Goal: Task Accomplishment & Management: Manage account settings

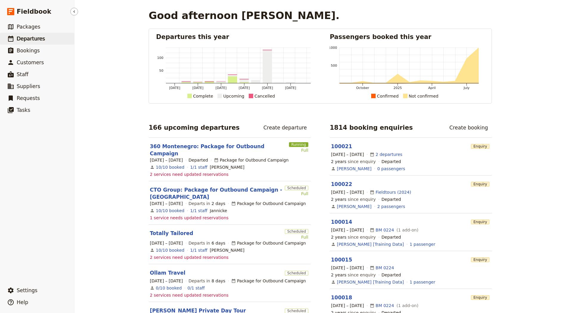
click at [41, 36] on span "Departures" at bounding box center [31, 39] width 28 height 6
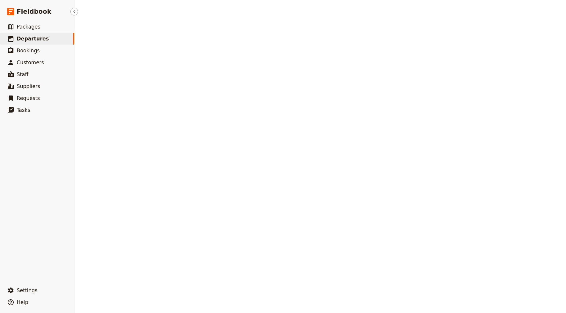
select select "CREATED_AT"
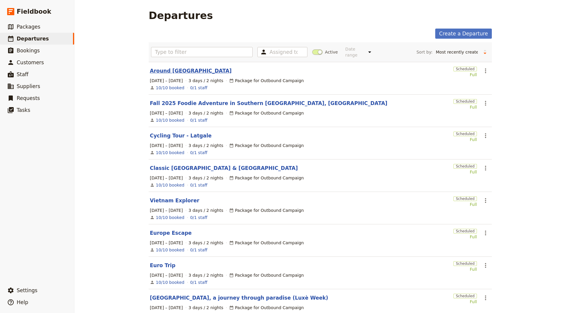
click at [156, 68] on link "Around [GEOGRAPHIC_DATA]" at bounding box center [191, 70] width 82 height 7
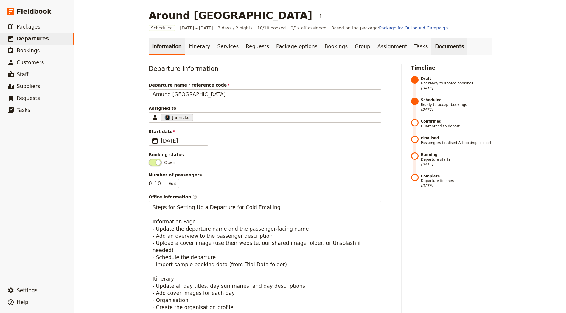
click at [431, 44] on link "Documents" at bounding box center [449, 46] width 36 height 17
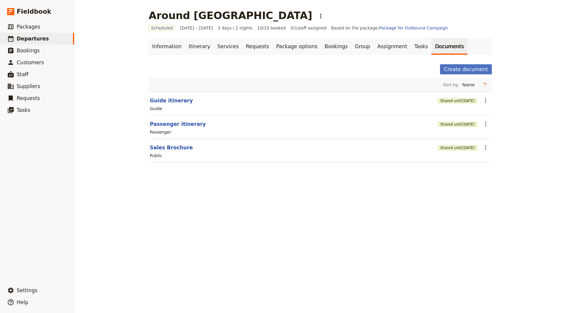
click at [166, 152] on div "Public" at bounding box center [320, 155] width 342 height 7
click at [170, 146] on button "Sales Brochure" at bounding box center [171, 147] width 43 height 7
select select "DEFAULT"
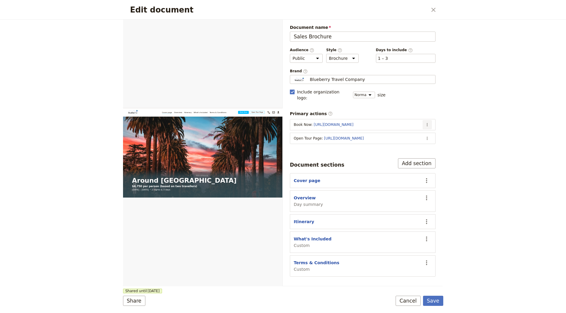
click at [427, 122] on icon "Actions" at bounding box center [427, 124] width 5 height 5
click at [388, 129] on span "Edit action" at bounding box center [390, 130] width 22 height 6
click at [427, 122] on icon "Actions" at bounding box center [427, 124] width 5 height 5
click at [476, 119] on div "Edit document ​ Web PDF ​ Document name Sales Brochure Preview Audience ​ Publi…" at bounding box center [283, 156] width 566 height 313
click at [428, 136] on icon "Actions" at bounding box center [427, 138] width 5 height 5
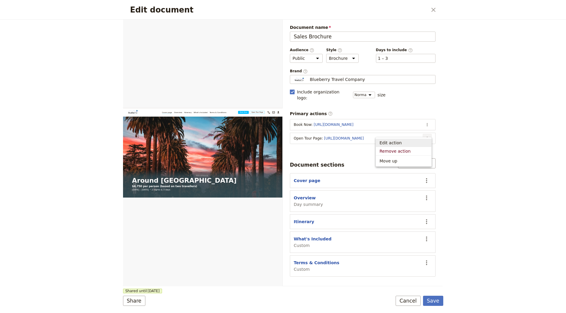
click at [455, 130] on div "Edit document ​ Web PDF ​ Document name Sales Brochure Preview Audience ​ Publi…" at bounding box center [283, 156] width 566 height 313
click at [425, 120] on button "​" at bounding box center [426, 124] width 9 height 9
click at [414, 129] on span "Edit action" at bounding box center [403, 130] width 48 height 6
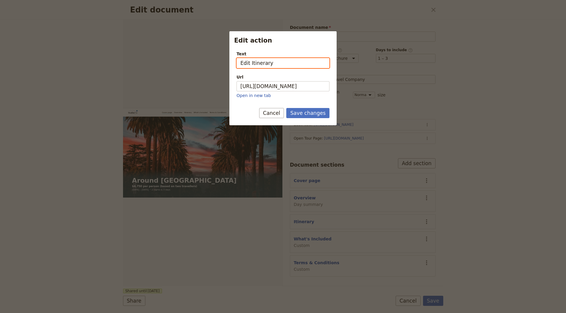
click at [246, 63] on input "Edit Itinerary" at bounding box center [282, 63] width 93 height 10
type input "Edit this Itinerary"
drag, startPoint x: 315, startPoint y: 91, endPoint x: 310, endPoint y: 88, distance: 6.0
click at [314, 90] on div "Url https://www.fieldbook.com Open in new tab" at bounding box center [282, 86] width 93 height 24
click at [308, 87] on input "https://www.fieldbook.com" at bounding box center [282, 86] width 93 height 10
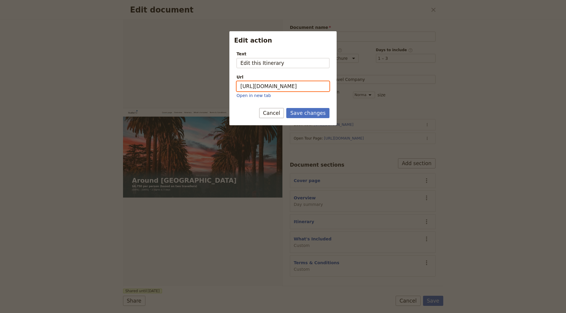
paste input "5ejeo.share.hsforms.com/2vESyOLRWQSmCNW3Qbdugbw"
type input "[URL][DOMAIN_NAME]"
click at [321, 113] on button "Save changes" at bounding box center [307, 113] width 43 height 10
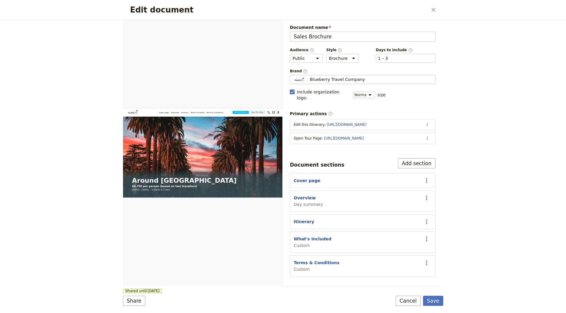
drag, startPoint x: 485, startPoint y: 114, endPoint x: 449, endPoint y: 127, distance: 38.0
click at [484, 114] on div "Edit document ​ Web PDF ​ Document name Sales Brochure Preview Audience ​ Publi…" at bounding box center [283, 156] width 566 height 313
click at [426, 134] on button "​" at bounding box center [426, 138] width 9 height 9
click at [483, 141] on div "Edit document ​ Web PDF ​ Document name Sales Brochure Preview Audience ​ Publi…" at bounding box center [283, 156] width 566 height 313
click at [428, 136] on icon "Actions" at bounding box center [427, 138] width 5 height 5
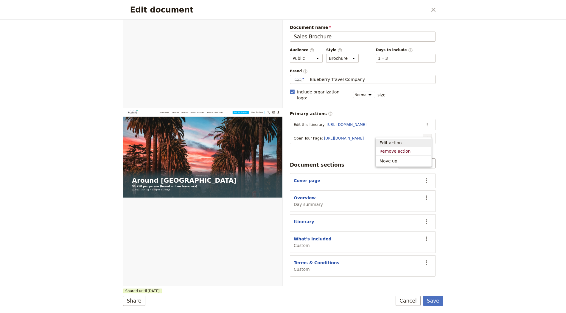
click at [411, 143] on span "Edit action" at bounding box center [403, 143] width 48 height 6
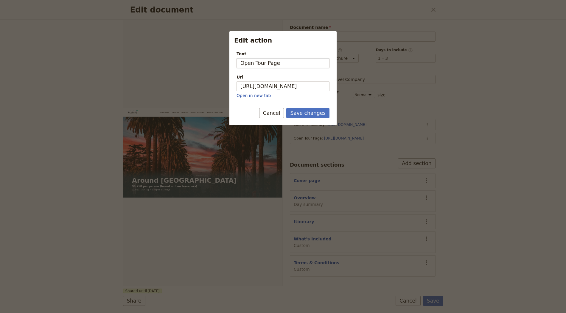
drag, startPoint x: 256, startPoint y: 63, endPoint x: 291, endPoint y: 61, distance: 34.3
click at [295, 62] on input "Open Tour Page" at bounding box center [282, 63] width 93 height 10
type input "View Detailed Itinerary"
click at [286, 108] on button "Save changes" at bounding box center [307, 113] width 43 height 10
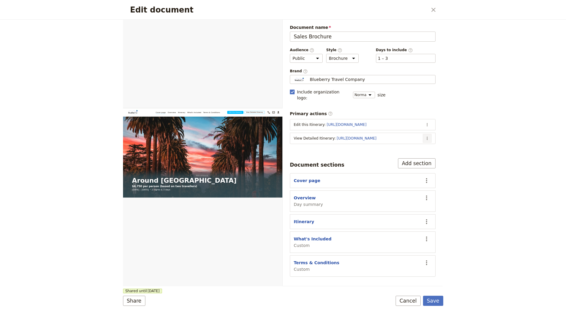
click at [427, 136] on icon "Actions" at bounding box center [427, 138] width 5 height 5
click at [412, 141] on span "Edit action" at bounding box center [403, 143] width 48 height 6
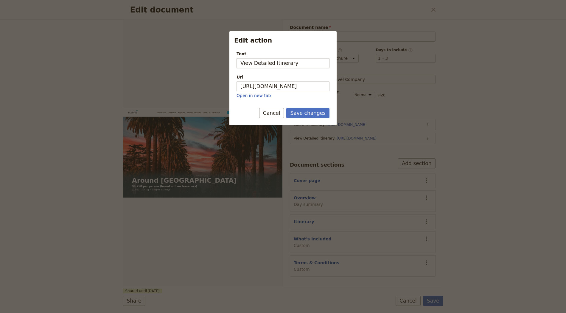
click at [254, 62] on input "View Detailed Itinerary" at bounding box center [282, 63] width 93 height 10
type input "Open Traveller Portal"
click at [286, 108] on button "Save changes" at bounding box center [307, 113] width 43 height 10
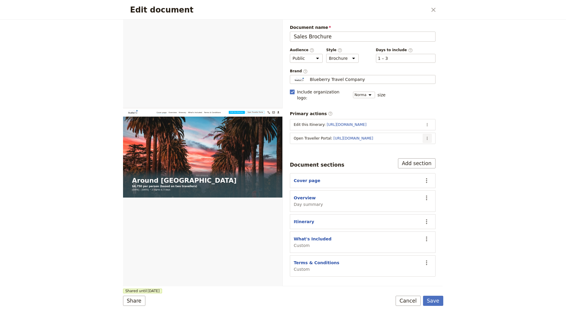
click at [425, 136] on icon "Actions" at bounding box center [427, 138] width 5 height 5
click at [419, 139] on button "Edit action" at bounding box center [403, 143] width 55 height 8
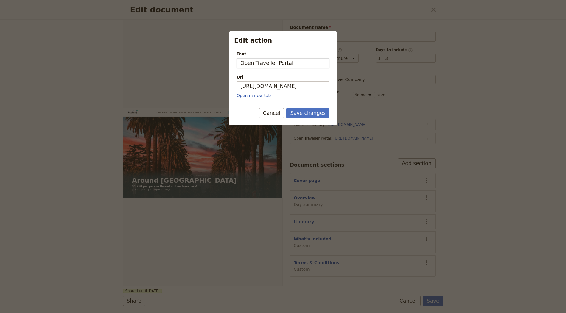
click at [258, 63] on input "Open Traveller Portal" at bounding box center [282, 63] width 93 height 10
type input "Open Guest Portal"
click at [317, 110] on button "Save changes" at bounding box center [307, 113] width 43 height 10
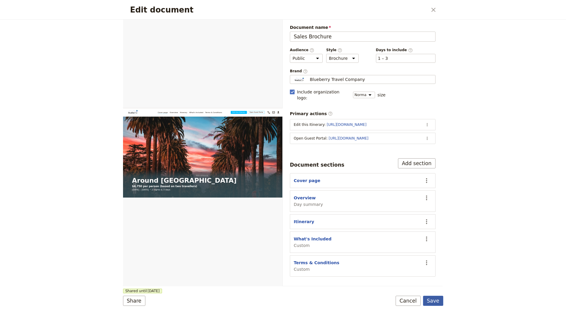
click at [435, 301] on button "Save" at bounding box center [433, 301] width 20 height 10
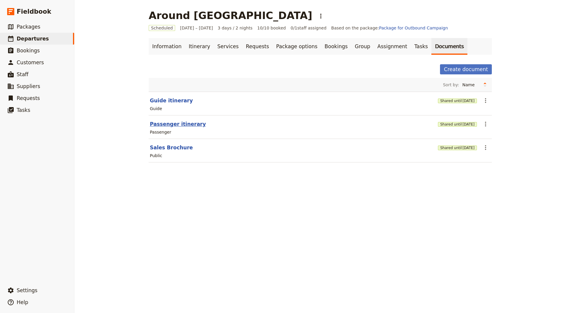
click at [158, 122] on button "Passenger itinerary" at bounding box center [178, 124] width 56 height 7
select select "PASSENGER"
select select "RUN_SHEET"
select select "LARGE"
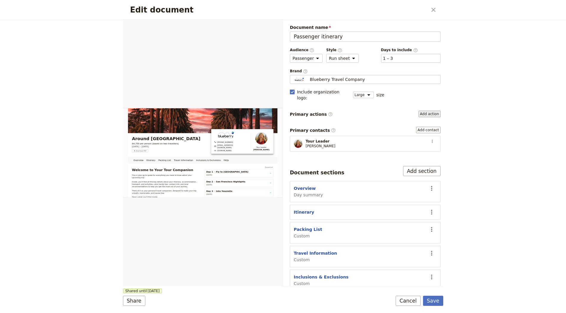
click at [425, 111] on button "Add action" at bounding box center [429, 114] width 22 height 7
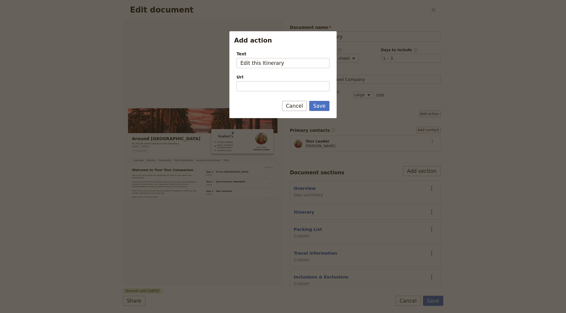
type input "Edit this Itinerary"
paste input "[URL][DOMAIN_NAME]"
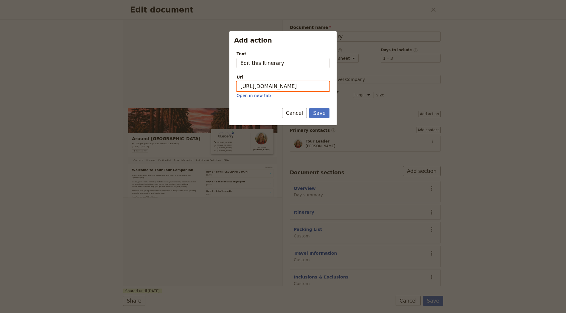
scroll to position [0, 60]
type input "[URL][DOMAIN_NAME]"
click at [317, 113] on button "Save" at bounding box center [319, 113] width 20 height 10
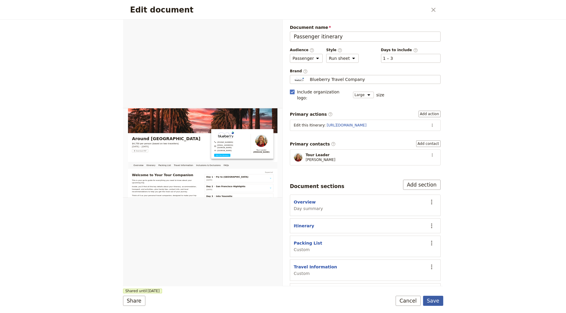
click at [431, 303] on button "Save" at bounding box center [433, 301] width 20 height 10
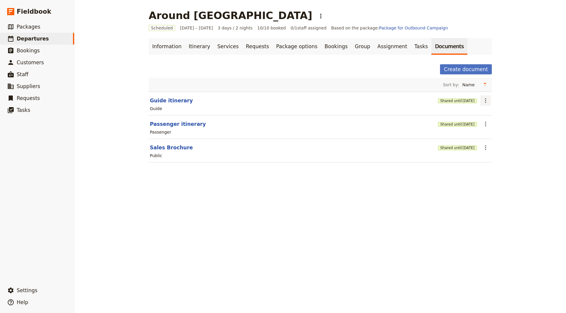
click at [482, 100] on icon "Actions" at bounding box center [485, 100] width 7 height 7
click at [499, 122] on span "Edit document" at bounding box center [497, 121] width 30 height 6
select select "STAFF"
select select "RUN_SHEET"
select select "LARGE"
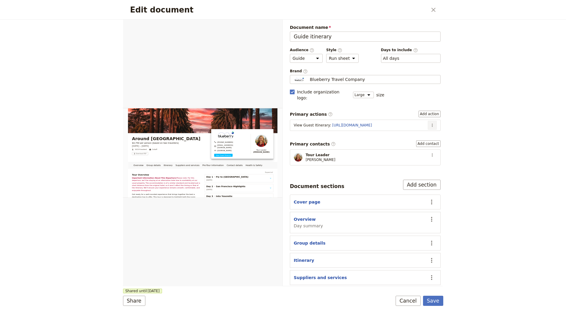
click at [431, 124] on icon "Actions" at bounding box center [431, 125] width 1 height 3
click at [426, 111] on button "Add action" at bounding box center [429, 114] width 22 height 7
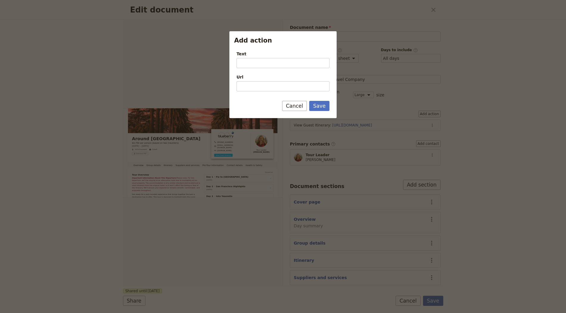
click at [416, 114] on div at bounding box center [283, 156] width 566 height 313
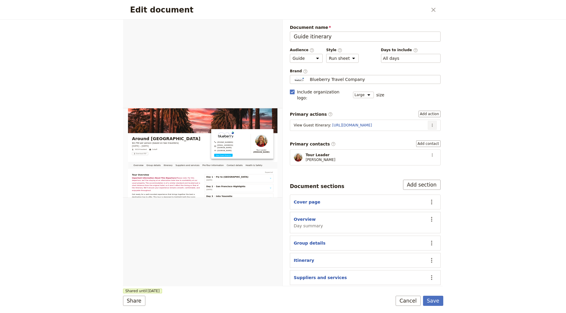
click at [430, 121] on button "​" at bounding box center [431, 125] width 9 height 9
click at [419, 128] on span "Edit action" at bounding box center [408, 130] width 22 height 6
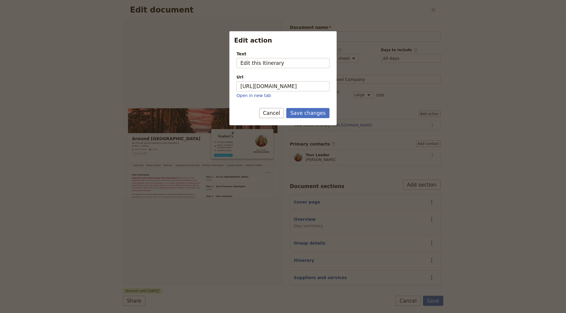
type input "Edit this Itinerary"
paste input "5ejeo.share.hsforms.com/2vESyOLRWQSmCNW3Qbdugbw"
type input "[URL][DOMAIN_NAME]"
drag, startPoint x: 312, startPoint y: 112, endPoint x: 321, endPoint y: 119, distance: 11.7
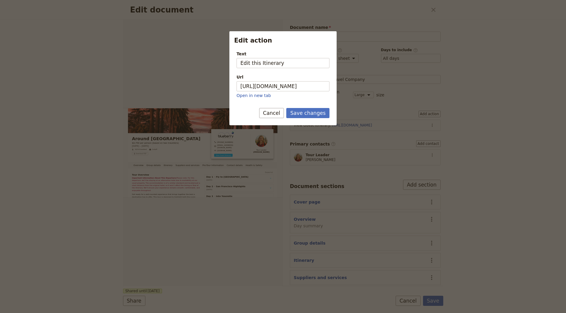
click at [312, 112] on button "Save changes" at bounding box center [307, 113] width 43 height 10
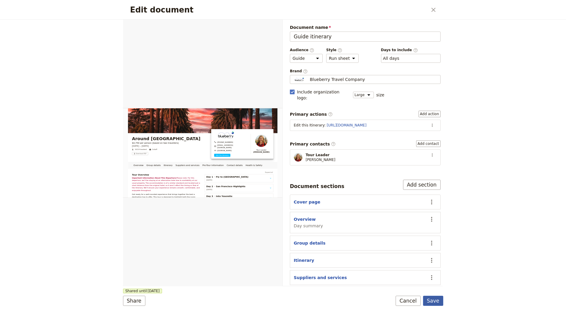
click at [431, 302] on button "Save" at bounding box center [433, 301] width 20 height 10
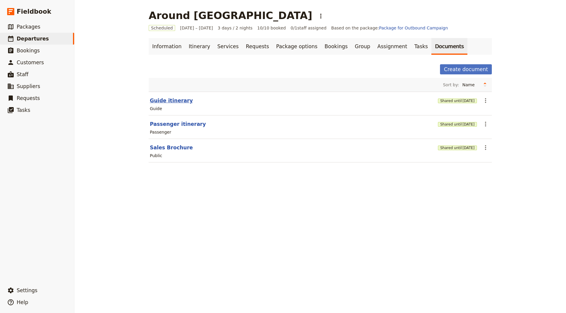
click at [153, 98] on button "Guide itinerary" at bounding box center [171, 100] width 43 height 7
select select "STAFF"
select select "RUN_SHEET"
select select "LARGE"
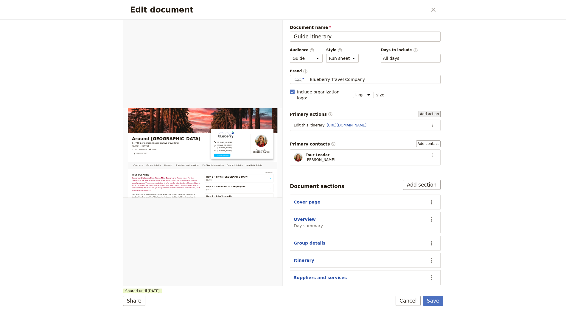
click at [425, 111] on button "Add action" at bounding box center [429, 114] width 22 height 7
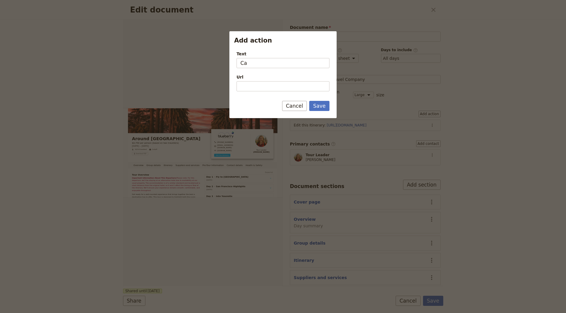
type input "C"
type input "B"
type input "Book a demo"
click at [308, 91] on div "Text Book a demo Url Please fill in this field." at bounding box center [282, 69] width 107 height 46
click at [306, 87] on input "Url" at bounding box center [282, 86] width 93 height 10
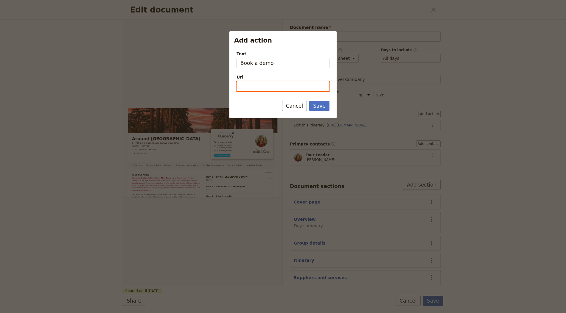
click at [266, 91] on input "Url" at bounding box center [282, 86] width 93 height 10
paste input "https://meetings.hubspot.com/jeff-fieldbook/fieldbook-demo?uuid=fda6a852-d3ab-4…"
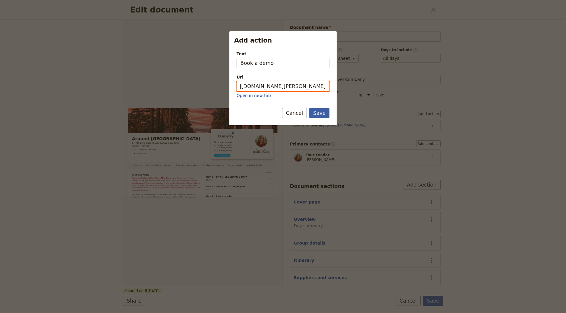
type input "https://meetings.hubspot.com/jeff-fieldbook/fieldbook-demo?uuid=fda6a852-d3ab-4…"
click at [321, 113] on button "Save" at bounding box center [319, 113] width 20 height 10
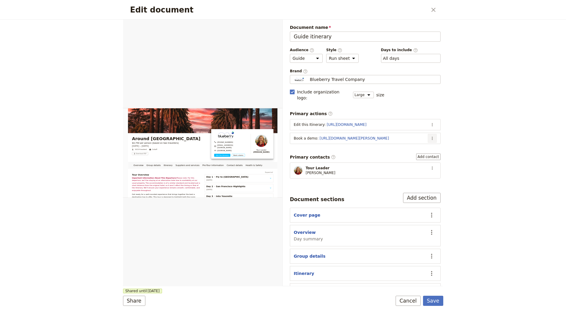
click at [430, 136] on icon "Actions" at bounding box center [432, 138] width 5 height 5
click at [492, 134] on div "Edit document ​ Overview Group details Itinerary Suppliers and services Pre-Tou…" at bounding box center [283, 156] width 566 height 313
click at [438, 302] on button "Save" at bounding box center [433, 301] width 20 height 10
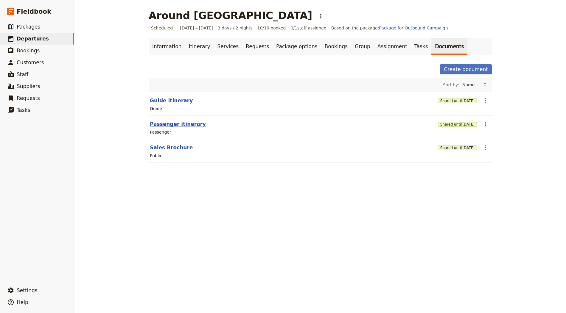
click at [159, 124] on button "Passenger itinerary" at bounding box center [178, 124] width 56 height 7
select select "PASSENGER"
select select "RUN_SHEET"
select select "LARGE"
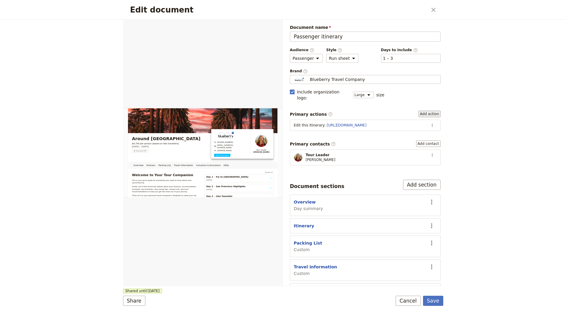
click at [424, 111] on button "Add action" at bounding box center [429, 114] width 22 height 7
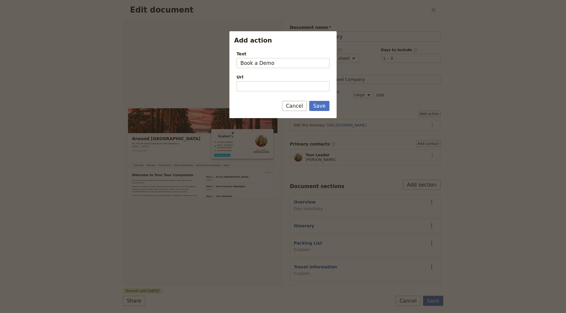
type input "Book a Demo"
paste input "https://meetings.hubspot.com/jeff-fieldbook/fieldbook-demo?uuid=fda6a852-d3ab-4…"
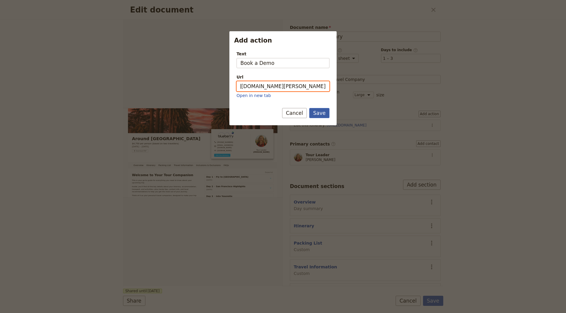
type input "https://meetings.hubspot.com/jeff-fieldbook/fieldbook-demo?uuid=fda6a852-d3ab-4…"
click at [322, 114] on button "Save" at bounding box center [319, 113] width 20 height 10
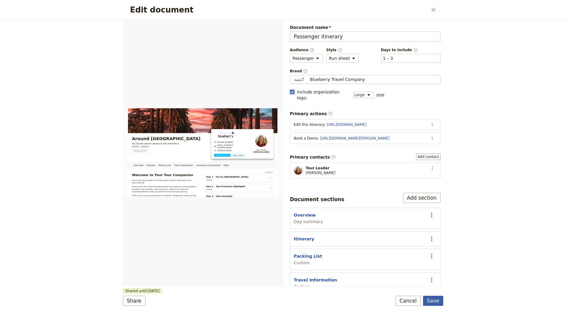
click at [433, 300] on button "Save" at bounding box center [433, 301] width 20 height 10
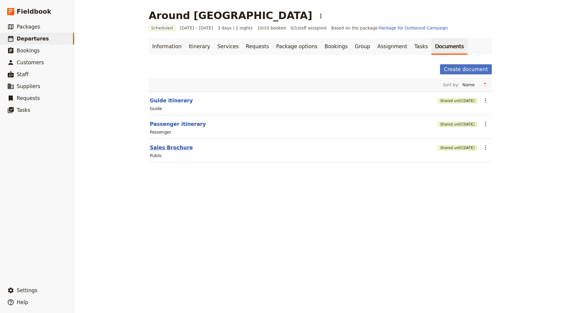
click at [177, 150] on button "Sales Brochure" at bounding box center [171, 147] width 43 height 7
select select "DEFAULT"
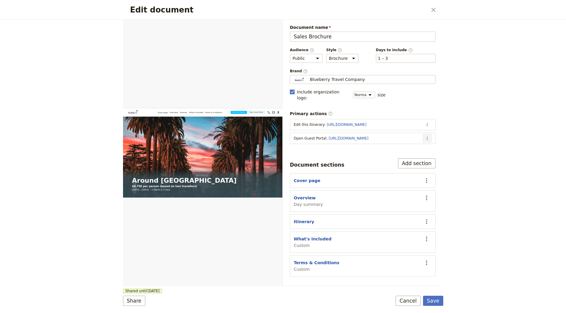
click at [426, 136] on icon "Actions" at bounding box center [427, 138] width 5 height 5
click at [483, 139] on div "Edit document ​ Web PDF ​ Document name Sales Brochure Preview Audience ​ Publi…" at bounding box center [283, 156] width 566 height 313
click at [427, 136] on icon "Actions" at bounding box center [427, 138] width 5 height 5
click at [400, 142] on span "Edit action" at bounding box center [403, 143] width 48 height 6
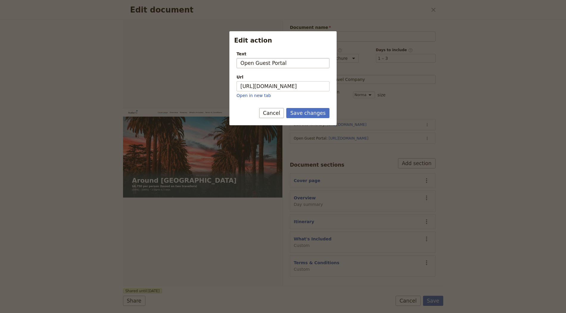
click at [241, 63] on input "Open Guest Portal" at bounding box center [282, 63] width 93 height 10
click at [270, 63] on input "View Guest Portal" at bounding box center [282, 63] width 93 height 10
type input "View Guest Portal"
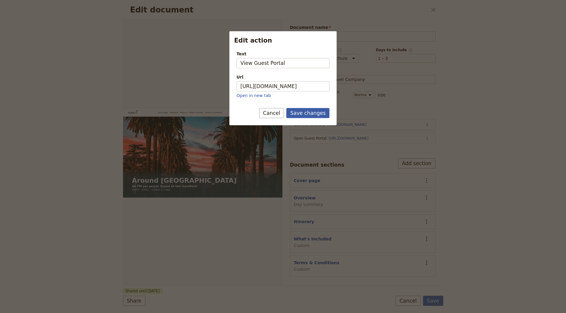
click at [308, 113] on button "Save changes" at bounding box center [307, 113] width 43 height 10
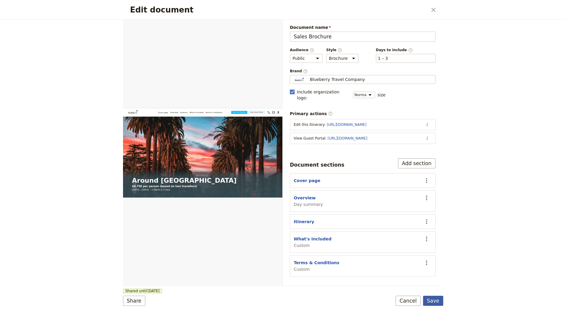
click at [430, 300] on button "Save" at bounding box center [433, 301] width 20 height 10
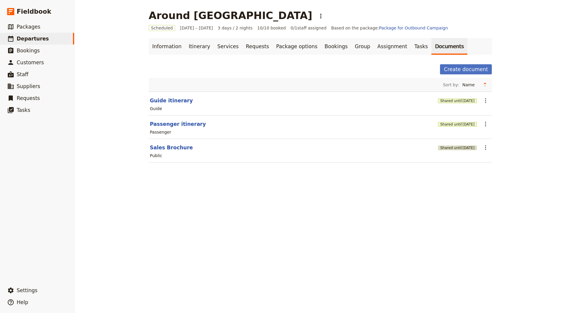
click at [448, 149] on button "Shared until 3 Nov 2025" at bounding box center [457, 148] width 39 height 5
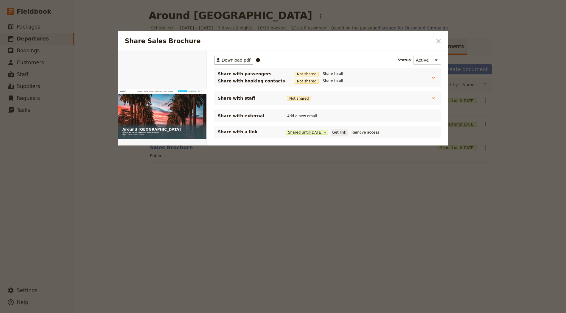
click at [345, 131] on button "Get link" at bounding box center [338, 132] width 17 height 7
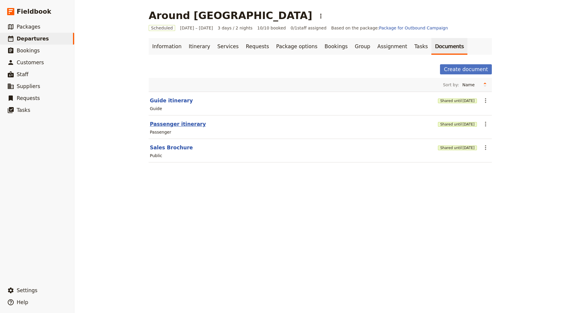
click at [170, 124] on button "Passenger itinerary" at bounding box center [178, 124] width 56 height 7
select select "PASSENGER"
select select "RUN_SHEET"
select select "LARGE"
click at [160, 147] on button "Sales Brochure" at bounding box center [171, 147] width 43 height 7
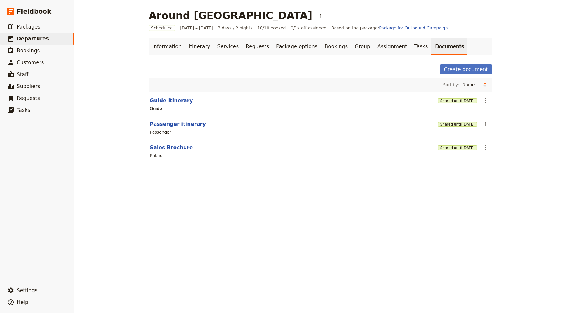
select select "DEFAULT"
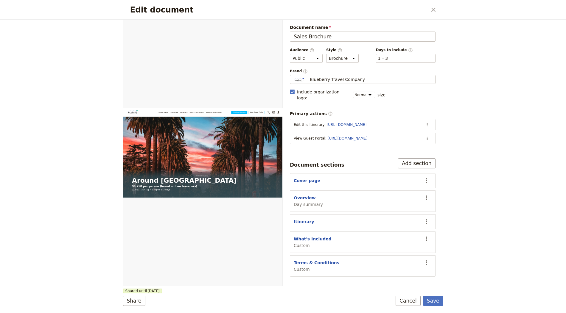
click at [305, 195] on div "Overview Day summary" at bounding box center [308, 201] width 29 height 13
click at [305, 195] on button "Overview" at bounding box center [305, 198] width 22 height 6
select select "DAY_SUMMARY"
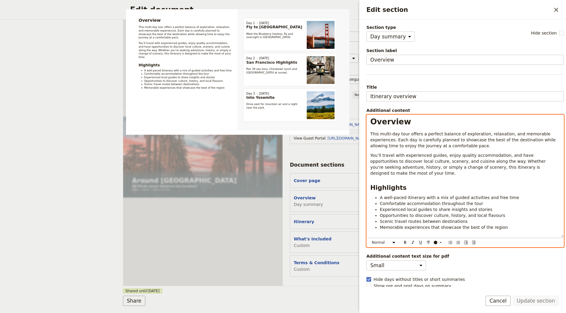
click at [406, 132] on span "This multi-day tour offers a perfect balance of exploration, relaxation, and me…" at bounding box center [463, 140] width 187 height 17
click at [552, 166] on p "You’ll travel with experienced guides, enjoy quality accommodation, and have op…" at bounding box center [465, 164] width 190 height 24
click at [553, 166] on p "You’ll travel with experienced guides, enjoy quality accommodation, and have op…" at bounding box center [465, 164] width 190 height 24
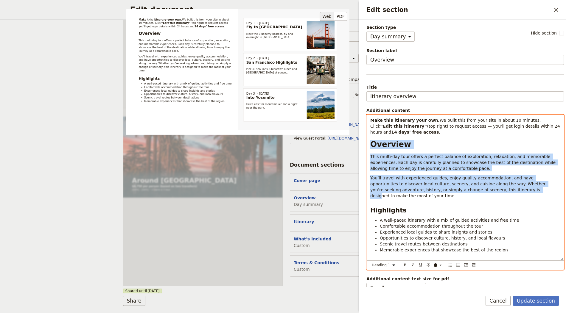
drag, startPoint x: 420, startPoint y: 136, endPoint x: 336, endPoint y: 114, distance: 87.2
click at [366, 114] on div "Section type Cover page Day summary Itinerary Custom Hide section Section label…" at bounding box center [464, 155] width 197 height 262
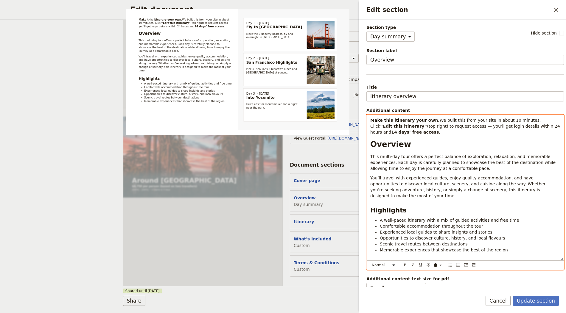
click at [400, 125] on span "(top right) to request access — you’ll get login details within 24 hours and" at bounding box center [465, 129] width 191 height 11
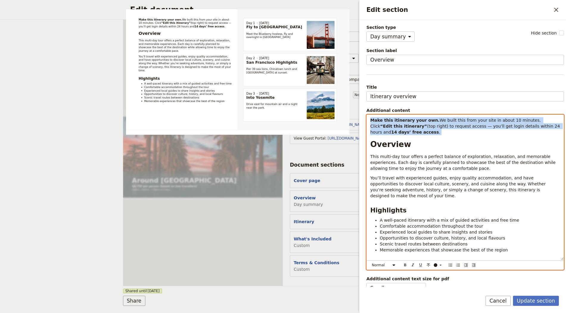
click at [400, 125] on span "(top right) to request access — you’ll get login details within 24 hours and" at bounding box center [465, 129] width 191 height 11
click at [433, 265] on div "​" at bounding box center [439, 265] width 12 height 5
click at [436, 278] on div "button" at bounding box center [435, 278] width 4 height 4
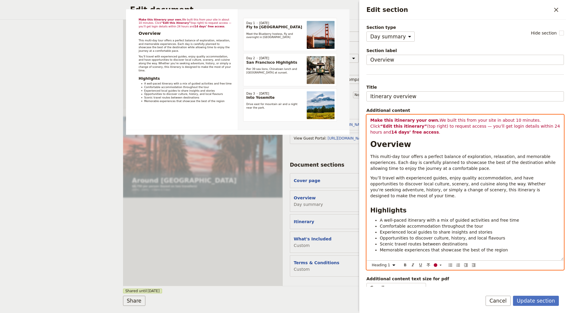
click at [455, 138] on div "Make this itinerary your own. We built this from your site in about 10 minutes.…" at bounding box center [464, 187] width 197 height 145
select select "paragraph"
click at [446, 129] on p "Make this itinerary your own. We built this from your site in about 10 minutes.…" at bounding box center [465, 126] width 190 height 18
drag, startPoint x: 392, startPoint y: 119, endPoint x: 363, endPoint y: 118, distance: 29.5
click at [363, 118] on div "Section type Cover page Day summary Itinerary Custom Hide section Section label…" at bounding box center [462, 153] width 207 height 267
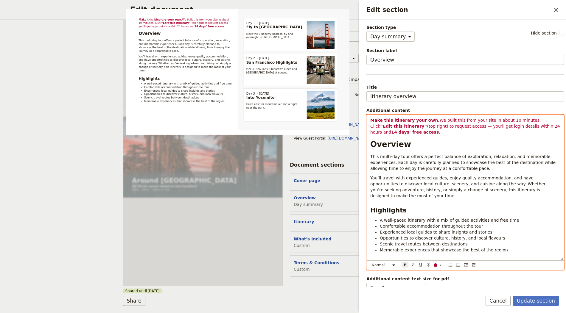
click at [436, 124] on span "(top right) to request access — you’ll get login details within 24 hours and" at bounding box center [465, 129] width 191 height 11
click at [433, 121] on span "We built this from your site in about 10 minutes. Click" at bounding box center [456, 123] width 172 height 11
click at [430, 121] on span "We built this from your site in about 10 minutes. Click" at bounding box center [456, 123] width 172 height 11
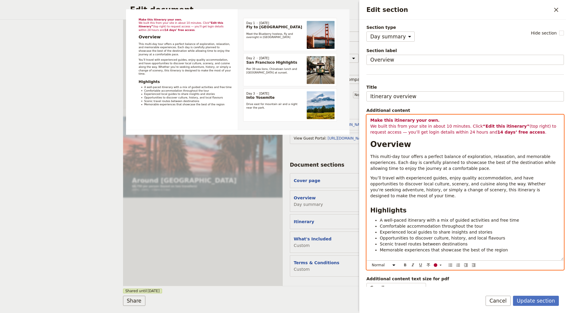
click at [370, 118] on strong "Make this itinerary your own." at bounding box center [404, 120] width 69 height 5
drag, startPoint x: 440, startPoint y: 118, endPoint x: 371, endPoint y: 118, distance: 68.5
click at [371, 118] on p "Make this itinerary your own. We built this from your site in about 10 minutes.…" at bounding box center [465, 126] width 190 height 18
click at [397, 263] on select "Normal Small text Heading 1 Heading 2 Heading 3" at bounding box center [384, 265] width 29 height 7
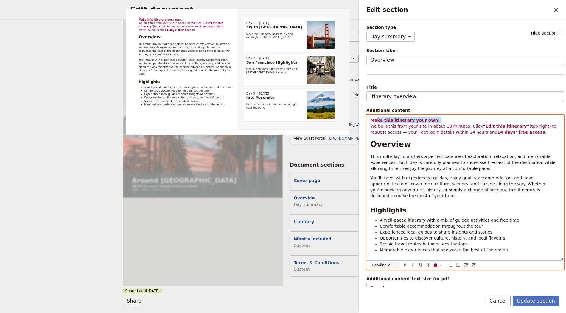
click at [370, 269] on select "Normal Small text Heading 1 Heading 2 Heading 3" at bounding box center [384, 265] width 29 height 7
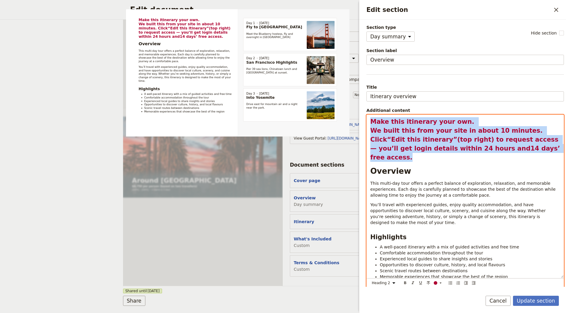
click at [374, 120] on strong "Make this itinerary your own." at bounding box center [422, 121] width 104 height 7
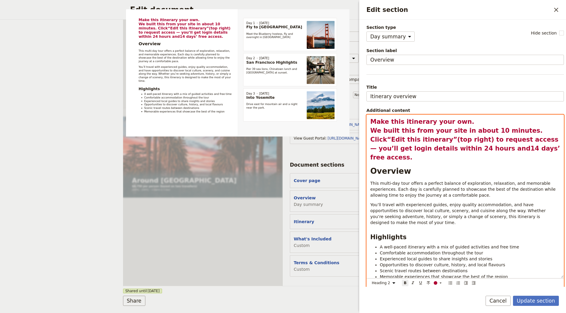
click at [375, 120] on strong "Make this itinerary your own." at bounding box center [422, 121] width 104 height 7
click at [372, 121] on strong "Make this itinerary your own." at bounding box center [422, 121] width 104 height 7
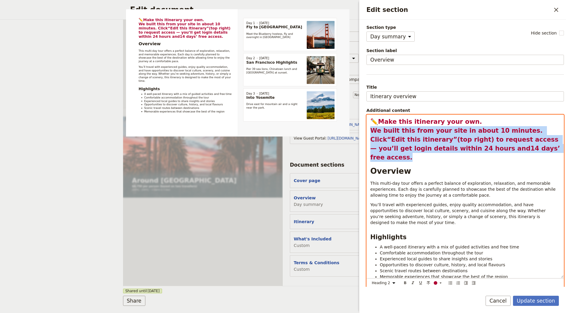
drag, startPoint x: 372, startPoint y: 128, endPoint x: 496, endPoint y: 148, distance: 126.1
click at [497, 148] on h2 "✏️ Make this itinerary your own. We built this from your site in about 10 minut…" at bounding box center [465, 139] width 190 height 45
click at [385, 284] on select "Normal Small text Heading 1 Heading 2 Heading 3" at bounding box center [384, 283] width 29 height 7
click at [370, 280] on select "Normal Small text Heading 1 Heading 2 Heading 3" at bounding box center [384, 283] width 29 height 7
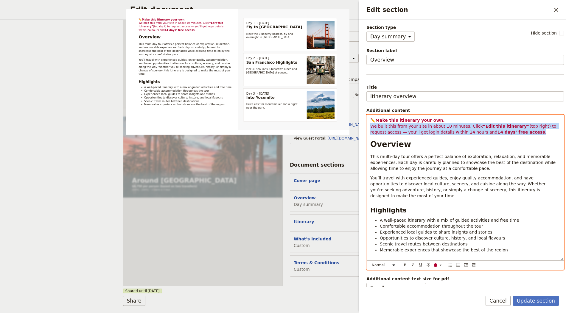
click at [372, 127] on span "We built this from your site in about 10 minutes. Click" at bounding box center [426, 126] width 113 height 5
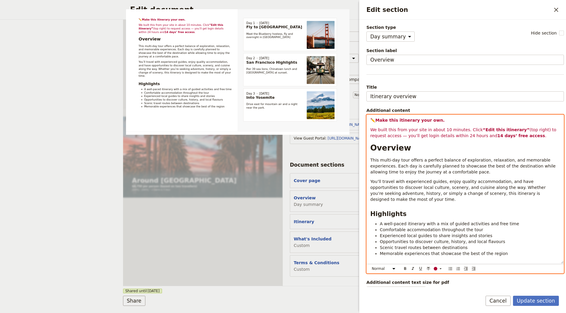
click at [382, 128] on span "We built this from your site in about 10 minutes. Click" at bounding box center [426, 129] width 113 height 5
drag, startPoint x: 397, startPoint y: 127, endPoint x: 438, endPoint y: 110, distance: 44.4
click at [397, 127] on span "We made this from your site in about 10 minutes. Click" at bounding box center [427, 129] width 115 height 5
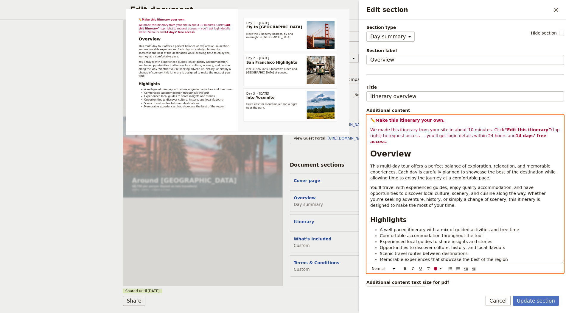
drag, startPoint x: 433, startPoint y: 127, endPoint x: 446, endPoint y: 124, distance: 13.8
click at [433, 127] on span "We made this itinerary from your site in about 10 minutes. Click" at bounding box center [437, 129] width 134 height 5
click at [379, 129] on span "We made this itinerary from your website in about 10 minutes. Click" at bounding box center [441, 129] width 143 height 5
click at [414, 136] on span "(top right) to request access — you’ll get login details within 24 hours and" at bounding box center [470, 135] width 155 height 5
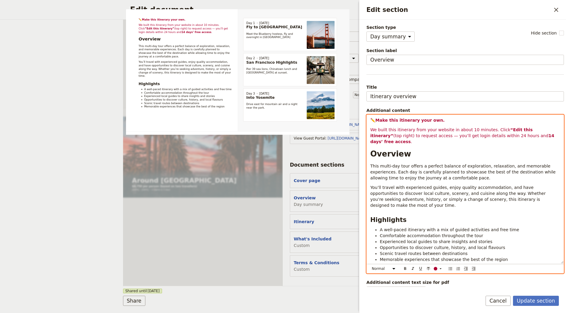
click at [421, 135] on span "(top right) to request access — you’ll get login details within 24 hours and" at bounding box center [470, 135] width 155 height 5
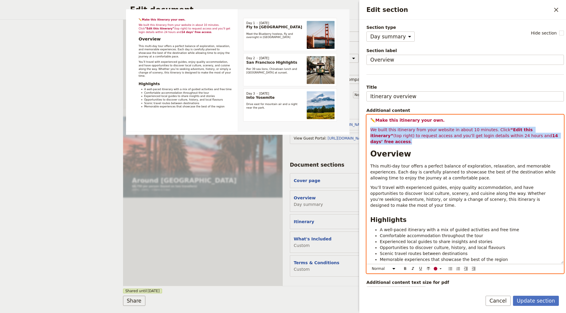
drag, startPoint x: 553, startPoint y: 135, endPoint x: 359, endPoint y: 126, distance: 194.3
click at [359, 126] on div "Section type Cover page Day summary Itinerary Custom Hide section Section label…" at bounding box center [462, 153] width 207 height 267
copy p "We built this itinerary from your website in about 10 minutes. Click “Edit this…"
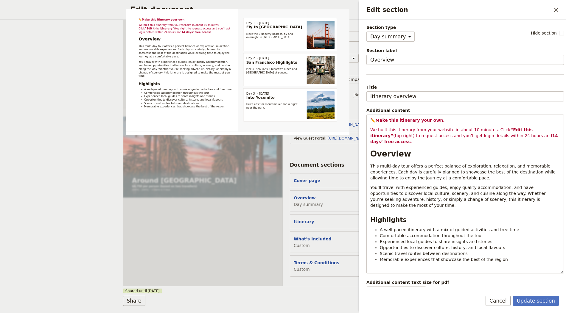
click at [428, 105] on div "Section type Cover page Day summary Itinerary Custom Hide section Section label…" at bounding box center [464, 155] width 197 height 262
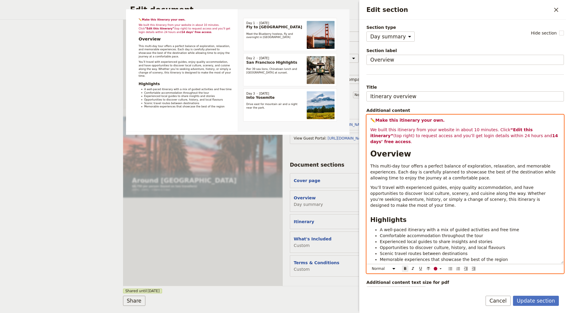
click at [430, 121] on strong "Make this itinerary your own." at bounding box center [409, 120] width 69 height 5
drag, startPoint x: 461, startPoint y: 124, endPoint x: 376, endPoint y: 121, distance: 84.6
click at [376, 121] on div "✏️ Make this itinerary your own. We built this itinerary from your website in a…" at bounding box center [464, 189] width 197 height 149
click at [387, 264] on div "Normal Small text Heading 1 Heading 2 Heading 3 ​ ​ ​ ​ ​ ​ ​ ​ ​" at bounding box center [465, 268] width 194 height 9
click at [385, 268] on select "Normal Small text Heading 1 Heading 2 Heading 3" at bounding box center [384, 269] width 29 height 7
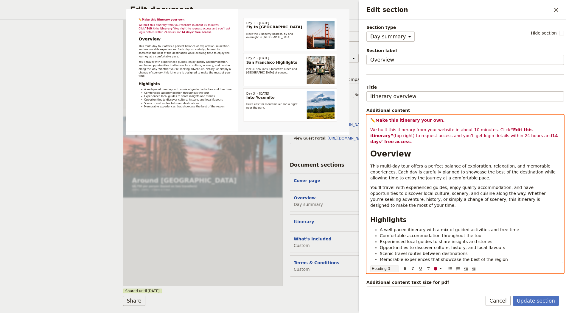
click at [370, 272] on select "Normal Small text Heading 1 Heading 2 Heading 3" at bounding box center [384, 269] width 29 height 7
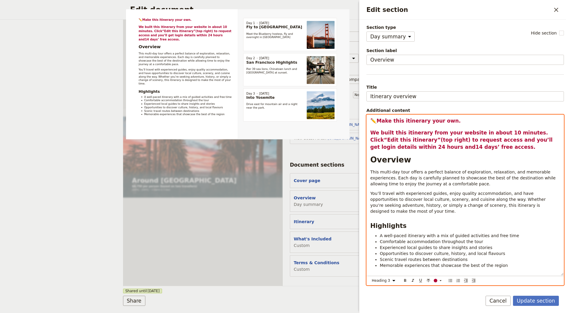
click at [401, 130] on span "We built this itinerary from your website in about 10 minutes. Click" at bounding box center [459, 136] width 179 height 13
click at [373, 133] on span "We built this itinerary from your website in about 10 minutes. Click" at bounding box center [459, 136] width 179 height 13
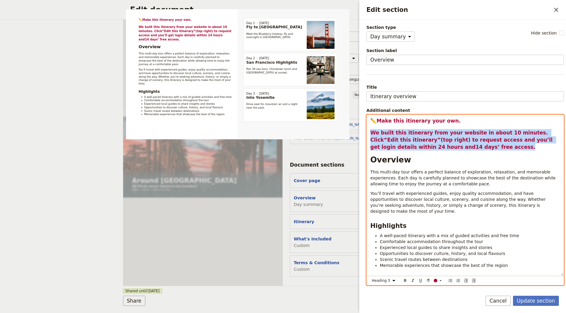
click at [466, 146] on h3 "We built this itinerary from your website in about 10 minutes. Click “Edit this…" at bounding box center [465, 139] width 190 height 21
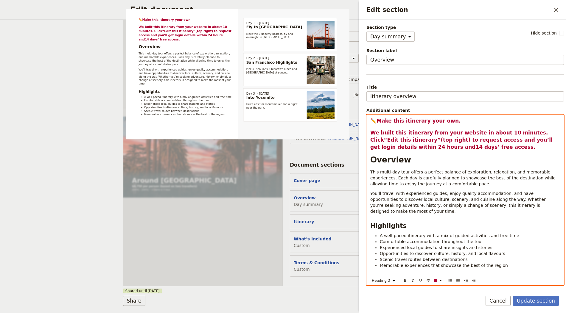
click at [385, 283] on div "Normal Small text Heading 1 Heading 2 Heading 3 ​ ​ ​ ​ ​ ​ ​ ​ ​" at bounding box center [465, 281] width 194 height 8
click at [386, 281] on select "Normal Small text Heading 1 Heading 2 Heading 3" at bounding box center [384, 280] width 29 height 7
click at [370, 277] on select "Normal Small text Heading 1 Heading 2 Heading 3" at bounding box center [384, 280] width 29 height 7
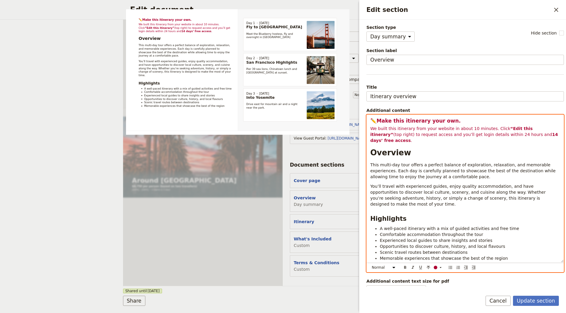
click at [461, 132] on span "(top right) to request access and you’ll get login details within 24 hours and" at bounding box center [472, 134] width 159 height 5
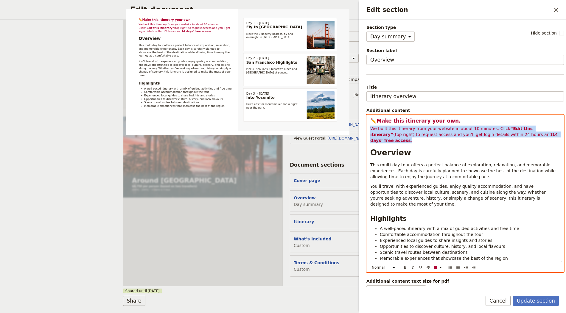
drag, startPoint x: 551, startPoint y: 134, endPoint x: 361, endPoint y: 124, distance: 189.9
click at [361, 124] on div "Section type Cover page Day summary Itinerary Custom Hide section Section label…" at bounding box center [462, 153] width 207 height 267
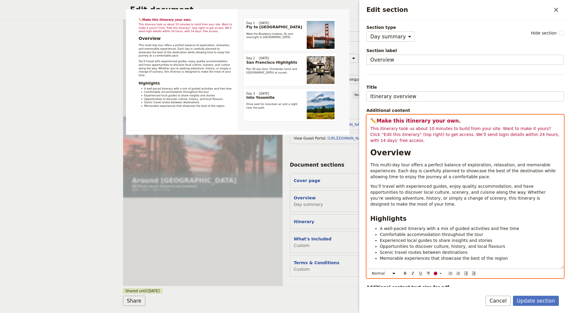
click at [370, 128] on span "This itinerary took us about 10 minutes to build from your site. Want to make i…" at bounding box center [465, 134] width 190 height 17
click at [377, 119] on strong "Make this itinerary your own." at bounding box center [418, 121] width 84 height 6
click at [468, 120] on h3 "✏️ Make this itinerary your own." at bounding box center [465, 120] width 190 height 7
select select "paragraph"
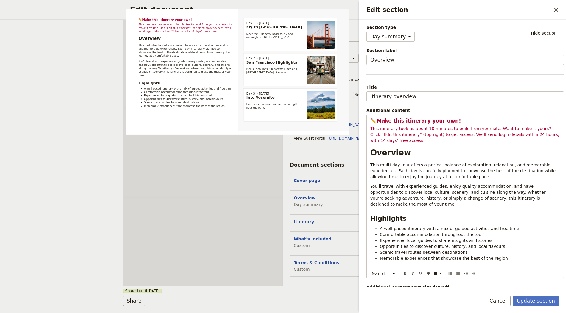
select select "DAY_SUMMARY"
select select "DEFAULT"
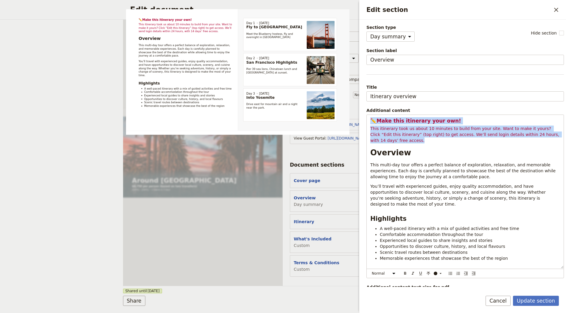
click at [365, 114] on div "Section type Cover page Day summary Itinerary Custom Hide section Section label…" at bounding box center [462, 153] width 207 height 267
click at [428, 134] on span "This itinerary took us about 10 minutes to build from your site. Want to make i…" at bounding box center [465, 134] width 190 height 17
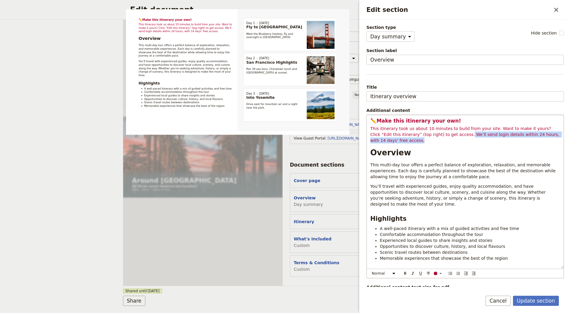
drag, startPoint x: 437, startPoint y: 140, endPoint x: 469, endPoint y: 126, distance: 35.5
click at [445, 133] on p "This itinerary took us about 10 minutes to build from your site. Want to make i…" at bounding box center [465, 135] width 190 height 18
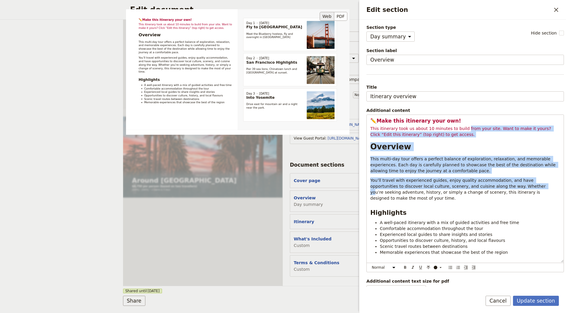
drag, startPoint x: 461, startPoint y: 129, endPoint x: 347, endPoint y: 113, distance: 114.9
click at [366, 113] on div "Section type Cover page Day summary Itinerary Custom Hide section Section label…" at bounding box center [464, 155] width 197 height 262
click at [434, 131] on span "This itinerary took us about 10 minutes to build from your site. Want to make i…" at bounding box center [461, 131] width 182 height 11
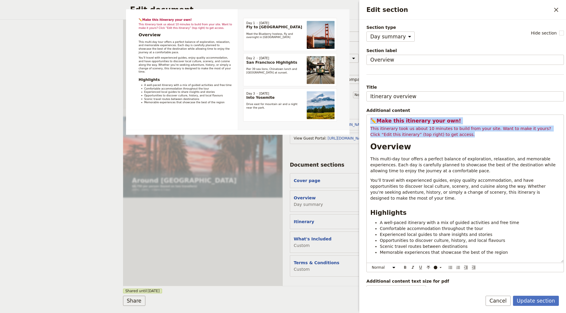
drag, startPoint x: 455, startPoint y: 136, endPoint x: 352, endPoint y: 114, distance: 105.1
click at [352, 114] on body "Fieldbook ​ ​ Fieldbook ​ ​ Packages ​ Departures ​ Bookings ​ Customers ​ Staf…" at bounding box center [283, 156] width 566 height 313
copy div "✏️ Make this itinerary your own! This itinerary took us about 10 minutes to bui…"
click at [387, 121] on strong "Make this itinerary your own!" at bounding box center [418, 121] width 85 height 6
select select "h3"
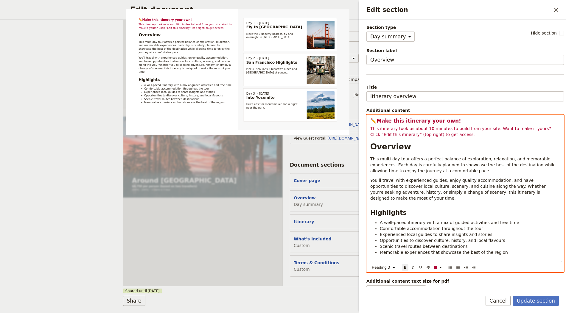
click at [387, 122] on h3 "✏️ Make this itinerary your own!" at bounding box center [465, 120] width 190 height 7
click at [417, 127] on span "This itinerary took us about 10 minutes to build from your site. Want to make i…" at bounding box center [461, 131] width 182 height 11
click at [432, 133] on span "This itinerary took us about 10 minutes to build from your site. Want to make i…" at bounding box center [461, 131] width 182 height 11
click at [489, 131] on p "This itinerary took us about 10 minutes to build from your site. Want to make i…" at bounding box center [465, 132] width 190 height 12
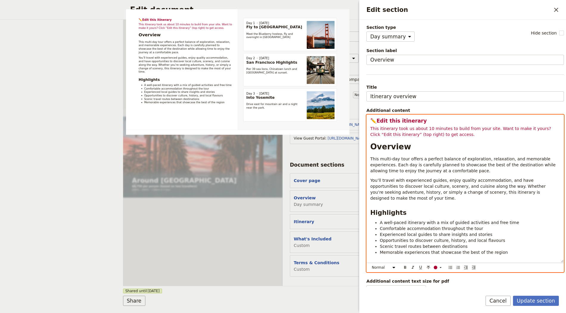
click at [491, 128] on span "This itinerary took us about 10 minutes to build from your site. Want to make i…" at bounding box center [461, 131] width 182 height 11
click at [533, 127] on span "This itinerary took us about 10 minutes to build from your site. Want to make i…" at bounding box center [461, 131] width 182 height 11
drag, startPoint x: 530, startPoint y: 127, endPoint x: 550, endPoint y: 113, distance: 24.3
click at [531, 127] on span "This itinerary took us about 10 minutes to build from your site. Want to make i…" at bounding box center [461, 131] width 182 height 11
click at [456, 137] on div "✏️ Edit this itinerary This itinerary took us about 10 minutes to build from yo…" at bounding box center [464, 189] width 197 height 148
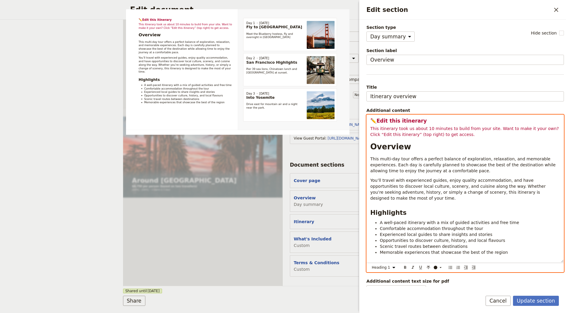
select select "paragraph"
click at [425, 134] on span "This itinerary took us about 10 minutes to build from your site. Want to make i…" at bounding box center [465, 131] width 190 height 11
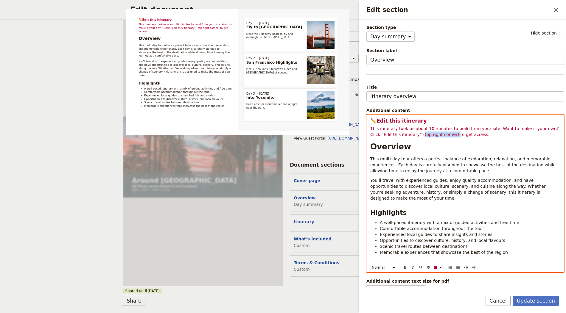
drag, startPoint x: 408, startPoint y: 134, endPoint x: 441, endPoint y: 132, distance: 32.8
click at [441, 132] on span "This itinerary took us about 10 minutes to build from your site. Want to make i…" at bounding box center [465, 131] width 190 height 11
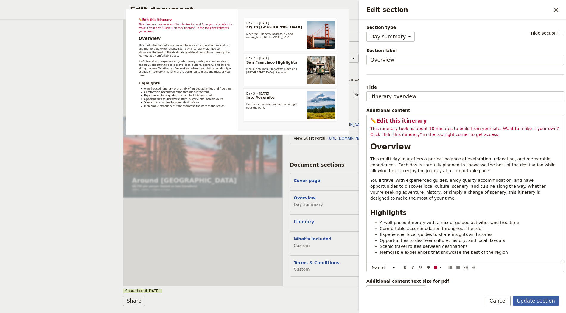
click at [530, 304] on button "Update section" at bounding box center [536, 301] width 46 height 10
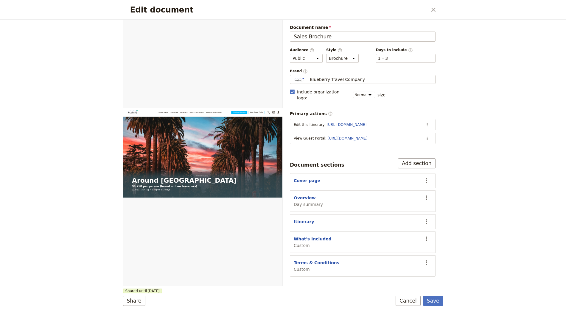
click at [302, 191] on section "Overview Day summary ​" at bounding box center [363, 201] width 146 height 21
click at [302, 195] on button "Overview" at bounding box center [305, 198] width 22 height 6
select select "DAY_SUMMARY"
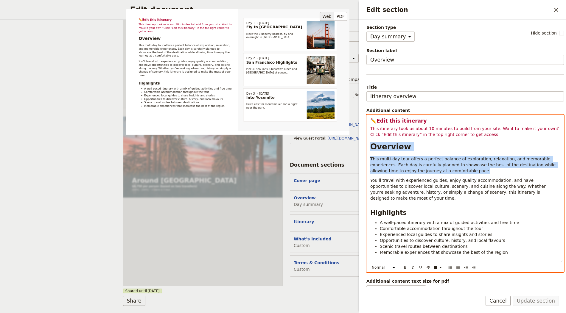
drag, startPoint x: 360, startPoint y: 117, endPoint x: 276, endPoint y: 106, distance: 84.9
click at [366, 106] on div "Section type Cover page Day summary Itinerary Custom Hide section Section label…" at bounding box center [464, 155] width 197 height 262
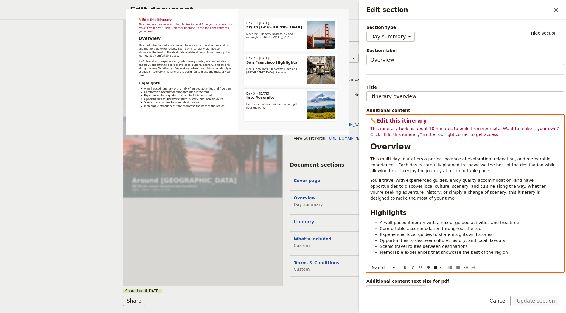
click at [424, 129] on span "This itinerary took us about 10 minutes to build from your site. Want to make i…" at bounding box center [465, 131] width 190 height 11
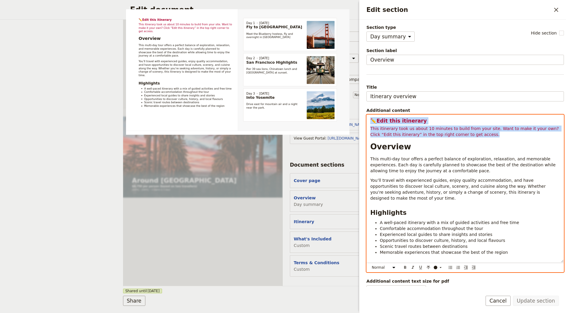
drag, startPoint x: 451, startPoint y: 125, endPoint x: 360, endPoint y: 115, distance: 92.0
click at [360, 115] on div "Section type Cover page Day summary Itinerary Custom Hide section Section label…" at bounding box center [462, 153] width 207 height 267
copy div "✏️ Edit this itinerary This itinerary took us about 10 minutes to build from yo…"
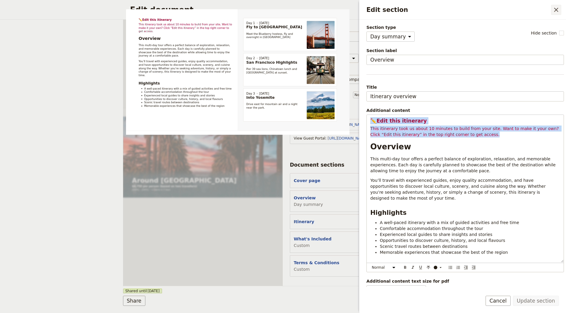
click at [555, 7] on icon "Close drawer" at bounding box center [555, 9] width 7 height 7
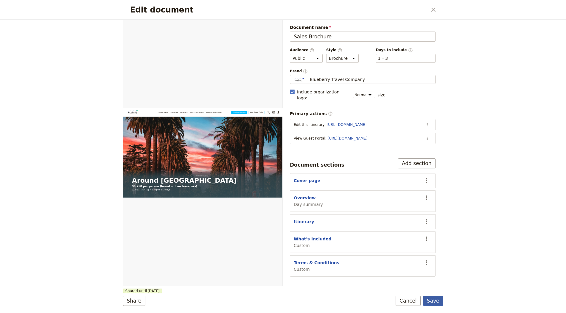
click at [439, 302] on button "Save" at bounding box center [433, 301] width 20 height 10
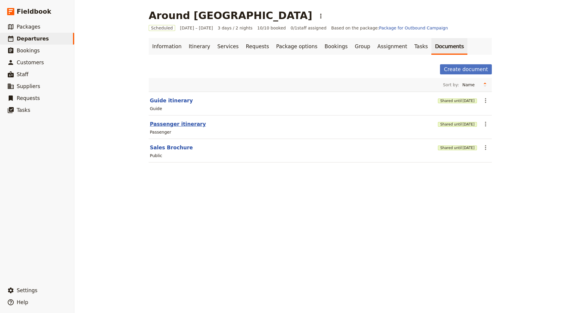
click at [184, 123] on button "Passenger itinerary" at bounding box center [178, 124] width 56 height 7
select select "PASSENGER"
select select "RUN_SHEET"
select select "LARGE"
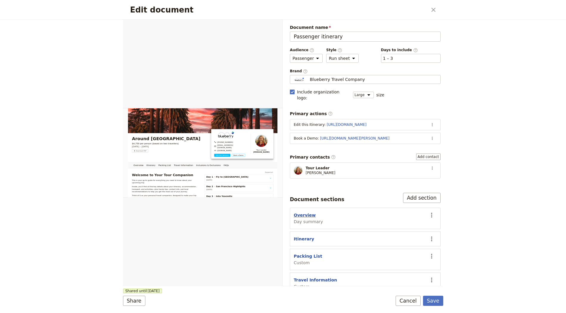
click at [311, 212] on button "Overview" at bounding box center [305, 215] width 22 height 6
select select "DAY_SUMMARY"
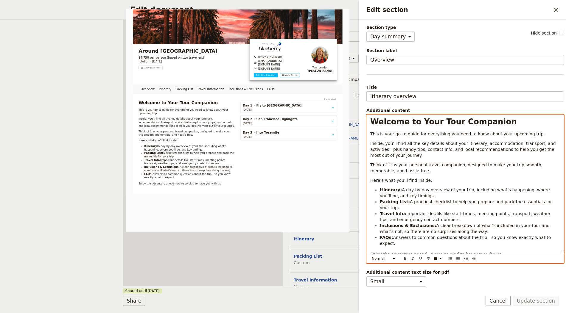
click at [379, 133] on span "This is your go-to guide for everything you need to know about your upcoming tr…" at bounding box center [457, 134] width 174 height 5
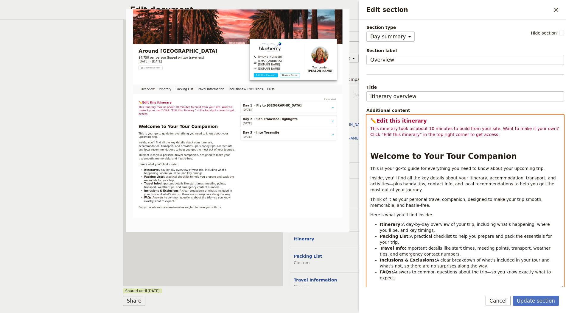
select select "h1"
drag, startPoint x: 435, startPoint y: 155, endPoint x: 520, endPoint y: 159, distance: 85.3
click at [520, 159] on h1 "Welcome to Your Tour Companion" at bounding box center [465, 156] width 190 height 9
click at [399, 141] on p "Edit section" at bounding box center [465, 144] width 190 height 6
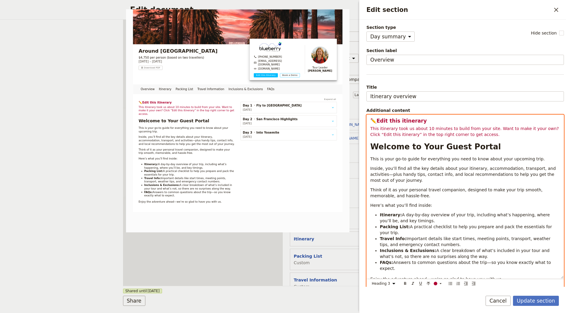
click at [402, 121] on strong "Edit this itinerary" at bounding box center [401, 121] width 50 height 6
click at [387, 128] on span "This itinerary took us about 10 minutes to build from your site. Want to make i…" at bounding box center [465, 131] width 190 height 11
drag, startPoint x: 387, startPoint y: 128, endPoint x: 393, endPoint y: 128, distance: 5.4
click at [388, 128] on span "This itinerary took us about 10 minutes to build from your site. Want to make i…" at bounding box center [465, 131] width 190 height 11
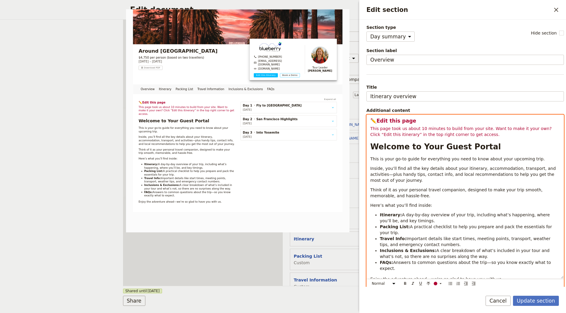
click at [463, 128] on span "This page took us about 10 minutes to build from your site. Want to make it you…" at bounding box center [461, 131] width 182 height 11
click at [515, 137] on div "✏️ Edit this page This page took us about 10 minutes to build from your site. W…" at bounding box center [464, 197] width 197 height 164
click at [487, 129] on span "This page took us about 10 minutes to build from your site. Want to make it you…" at bounding box center [461, 131] width 182 height 11
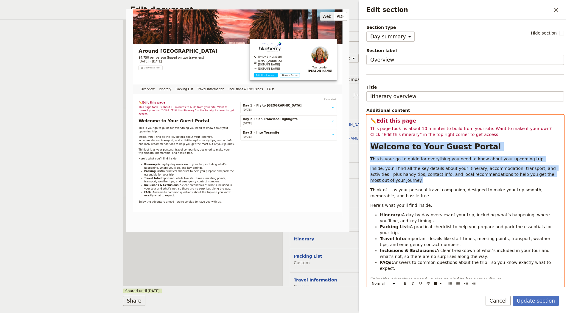
drag, startPoint x: 490, startPoint y: 135, endPoint x: 335, endPoint y: 108, distance: 157.2
click at [366, 108] on div "Section type Cover page Day summary Itinerary Custom Hide section Section label…" at bounding box center [464, 155] width 197 height 262
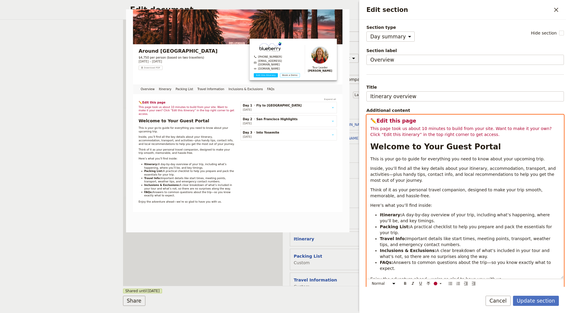
click at [400, 131] on span "This page took us about 10 minutes to build from your site. Want to make it you…" at bounding box center [461, 131] width 182 height 11
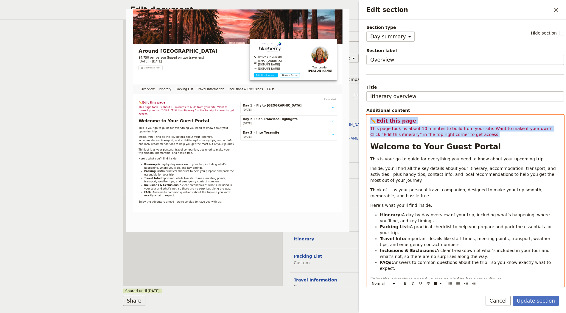
drag, startPoint x: 477, startPoint y: 133, endPoint x: 365, endPoint y: 116, distance: 113.6
click at [365, 116] on div "Section type Cover page Day summary Itinerary Custom Hide section Section label…" at bounding box center [462, 153] width 207 height 267
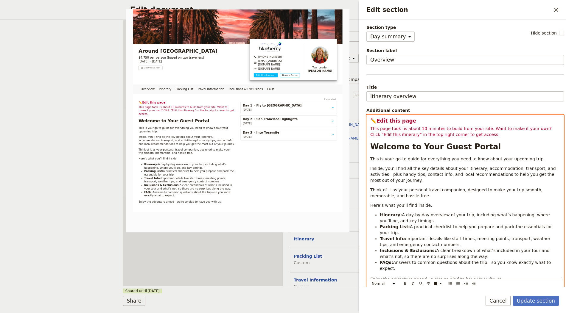
click at [411, 162] on div "✏️ Edit this page This page took us about 10 minutes to build from your site. W…" at bounding box center [464, 197] width 197 height 164
click at [426, 143] on strong "Welcome to Your Guest Portal" at bounding box center [435, 146] width 130 height 9
select select "paragraph"
click at [507, 136] on p "This page took us about 10 minutes to build from your site. Want to make it you…" at bounding box center [465, 132] width 190 height 12
click at [512, 133] on p "This page took us about 10 minutes to build from your site. Want to make it you…" at bounding box center [465, 132] width 190 height 12
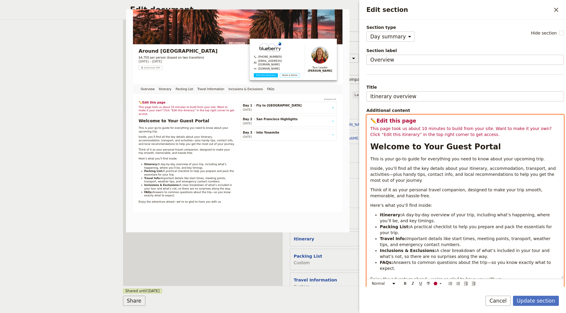
click at [393, 135] on span "This page took us about 10 minutes to build from your site. Want to make it you…" at bounding box center [461, 131] width 182 height 11
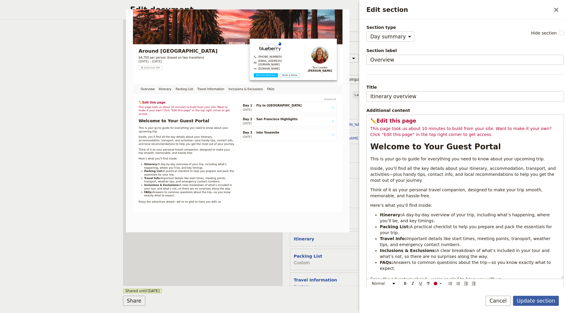
click at [531, 302] on button "Update section" at bounding box center [536, 301] width 46 height 10
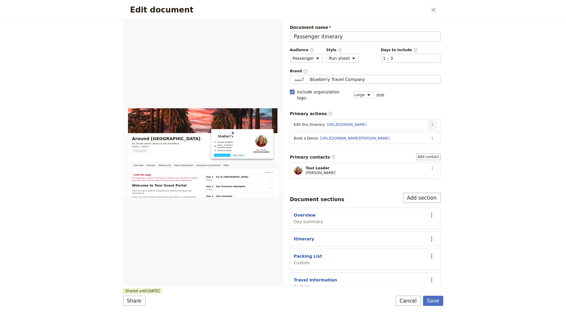
click at [430, 122] on icon "Actions" at bounding box center [432, 124] width 5 height 5
click at [417, 129] on span "Edit action" at bounding box center [403, 130] width 48 height 6
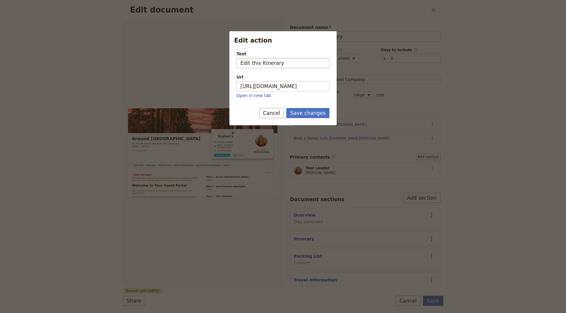
click at [271, 61] on input "Edit this Itinerary" at bounding box center [282, 63] width 93 height 10
type input "Edit this page"
click at [286, 108] on button "Save changes" at bounding box center [307, 113] width 43 height 10
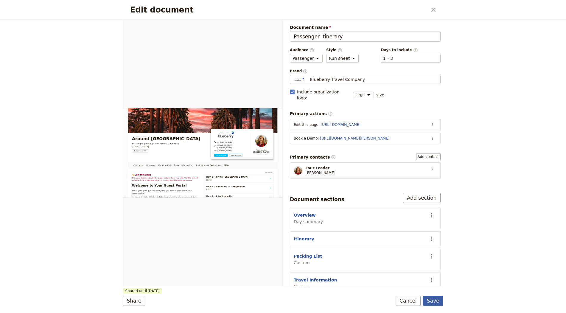
click at [431, 299] on button "Save" at bounding box center [433, 301] width 20 height 10
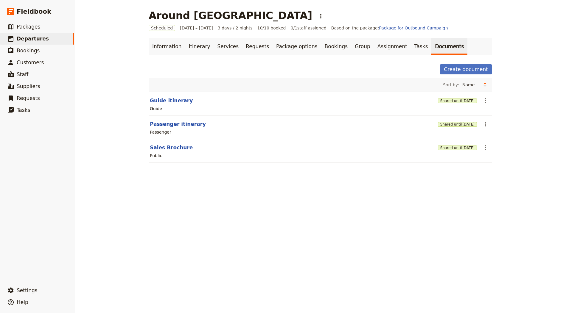
click at [166, 119] on section "Passenger itinerary Shared until 3 Nov 2025 ​ Passenger" at bounding box center [320, 128] width 343 height 24
click at [166, 121] on button "Passenger itinerary" at bounding box center [178, 124] width 56 height 7
select select "PASSENGER"
select select "RUN_SHEET"
select select "LARGE"
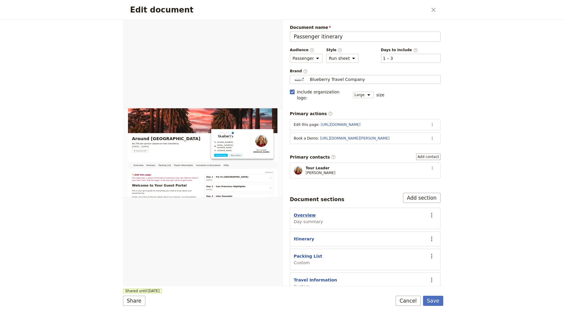
click at [301, 212] on button "Overview" at bounding box center [305, 215] width 22 height 6
select select "DAY_SUMMARY"
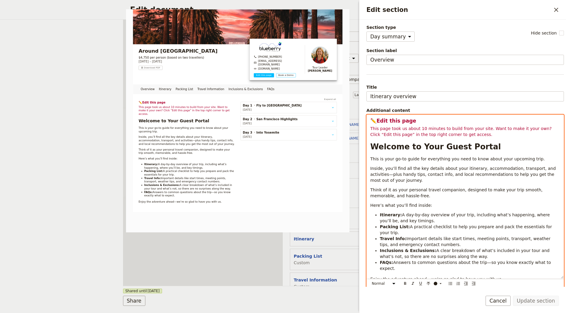
select select "h1"
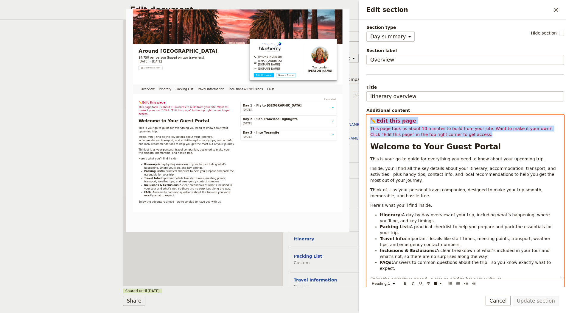
drag, startPoint x: 476, startPoint y: 138, endPoint x: 366, endPoint y: 106, distance: 114.4
click at [366, 107] on fieldset "Additional content ✏️ Edit this page This page took us about 10 minutes to buil…" at bounding box center [464, 197] width 197 height 181
copy div "✏️ Edit this page This page took us about 10 minutes to build from your site. W…"
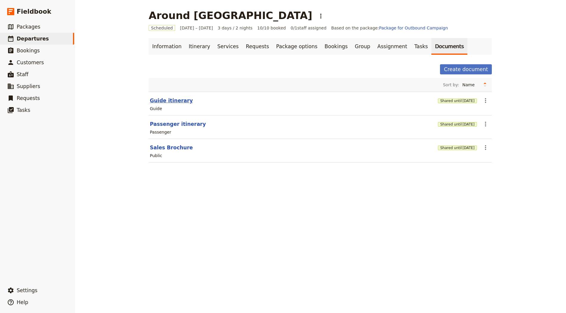
click at [166, 99] on button "Guide itinerary" at bounding box center [171, 100] width 43 height 7
select select "STAFF"
select select "RUN_SHEET"
select select "LARGE"
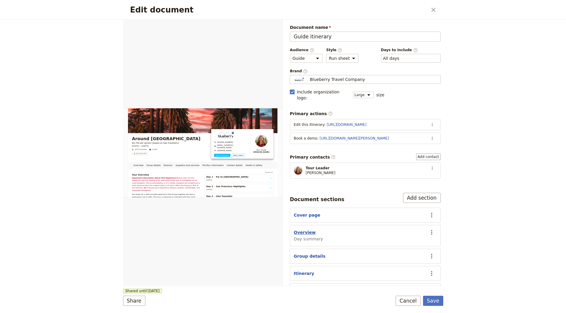
click at [307, 230] on button "Overview" at bounding box center [305, 233] width 22 height 6
select select "DAY_SUMMARY"
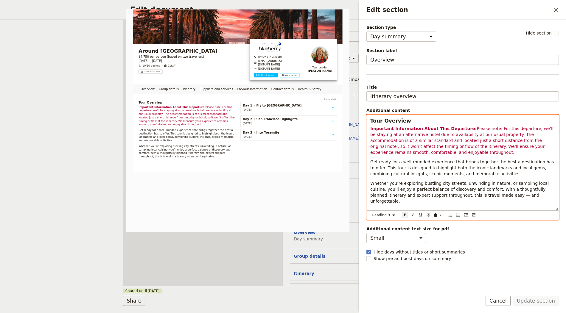
click at [412, 115] on div "Tour Overview Important Information About This Departure: Please note: For this…" at bounding box center [462, 162] width 192 height 95
click at [410, 117] on h3 "Tour Overview" at bounding box center [462, 120] width 185 height 7
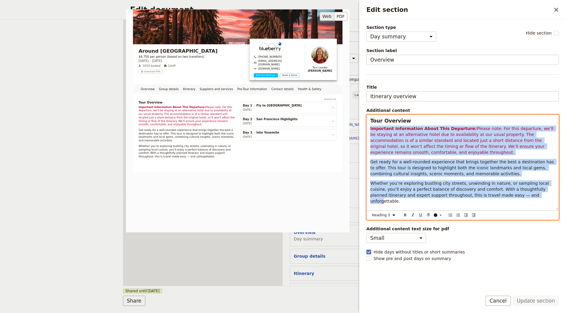
drag, startPoint x: 410, startPoint y: 118, endPoint x: 347, endPoint y: 116, distance: 63.1
click at [366, 116] on div "Section type Cover page Day summary Itinerary Group details Contact details Sup…" at bounding box center [462, 155] width 192 height 262
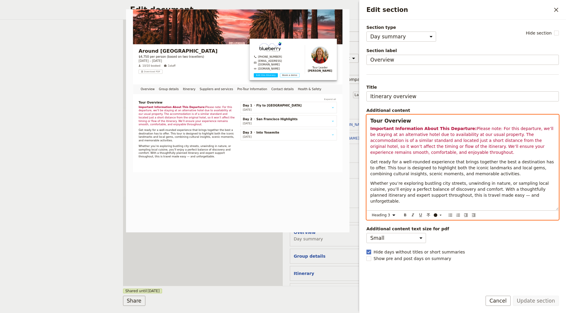
click at [390, 121] on strong "Tour Overview" at bounding box center [390, 121] width 41 height 6
click at [388, 216] on select "Normal Small text Heading 1 Heading 2 Heading 3" at bounding box center [384, 215] width 29 height 7
click at [370, 216] on select "Normal Small text Heading 1 Heading 2 Heading 3" at bounding box center [384, 215] width 29 height 7
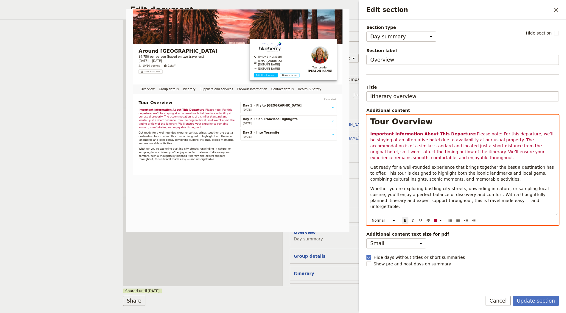
click at [438, 132] on strong "Important Information About This Departure:" at bounding box center [423, 134] width 106 height 5
click at [377, 140] on span "Please note: For this departure, we’ll be staying at an alternative hotel due t…" at bounding box center [462, 146] width 184 height 29
click at [378, 137] on span "Please note: For this departure, we’ll be staying at an alternative hotel due t…" at bounding box center [462, 146] width 184 height 29
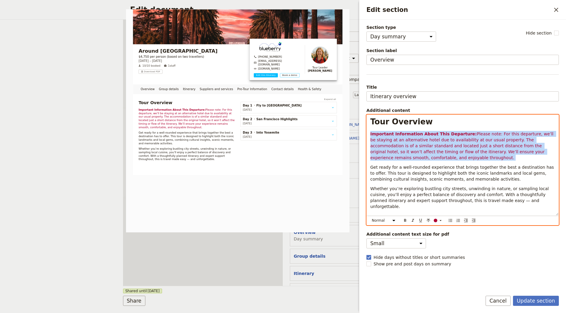
click at [378, 137] on span "Please note: For this departure, we’ll be staying at an alternative hotel due t…" at bounding box center [462, 146] width 184 height 29
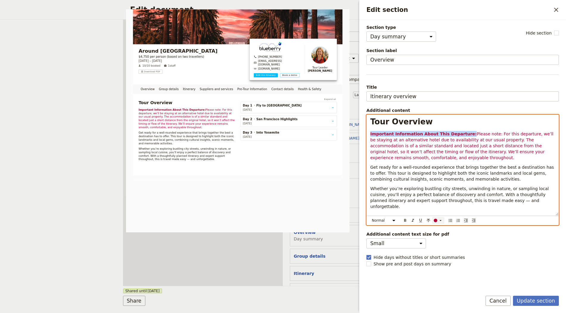
click at [438, 219] on icon "Edit section" at bounding box center [440, 220] width 5 height 5
click at [435, 228] on div "button" at bounding box center [435, 229] width 4 height 4
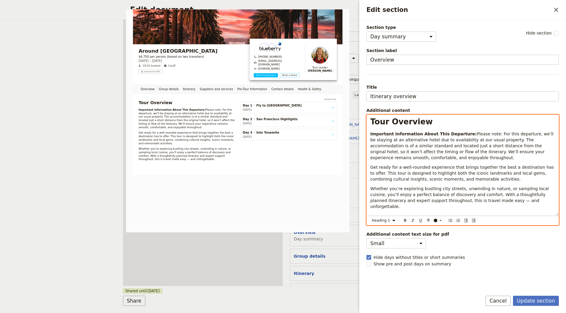
click at [427, 121] on h1 "Tour Overview" at bounding box center [462, 121] width 185 height 9
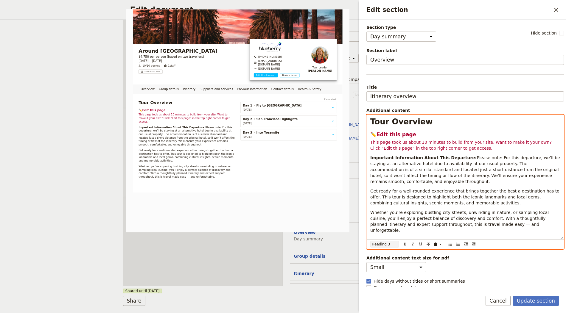
click at [389, 243] on select "Normal Small text Heading 1 Heading 2 Heading 3" at bounding box center [384, 244] width 29 height 7
click at [370, 241] on select "Normal Small text Heading 1 Heading 2 Heading 3" at bounding box center [384, 244] width 29 height 7
select select "paragraph"
click at [472, 137] on div "Tour Overview ✏️ Edit this page This page took us about 10 minutes to build fro…" at bounding box center [464, 178] width 197 height 126
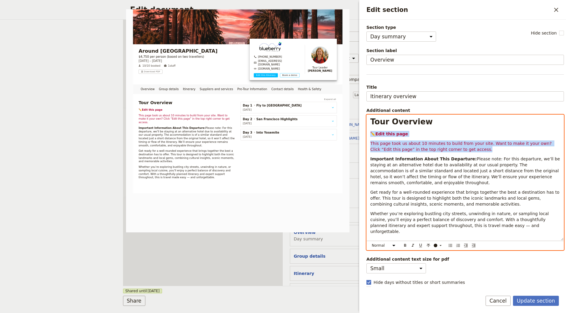
drag, startPoint x: 479, startPoint y: 148, endPoint x: 362, endPoint y: 125, distance: 118.6
click at [362, 125] on div "Section type Cover page Day summary Itinerary Group details Contact details Sup…" at bounding box center [462, 153] width 207 height 267
copy div "✏️ Edit this page This page took us about 10 minutes to build from your site. W…"
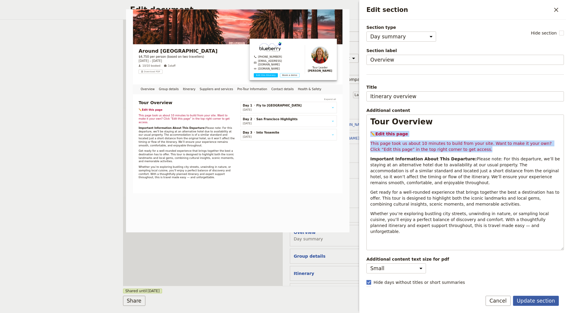
click at [530, 302] on button "Update section" at bounding box center [536, 301] width 46 height 10
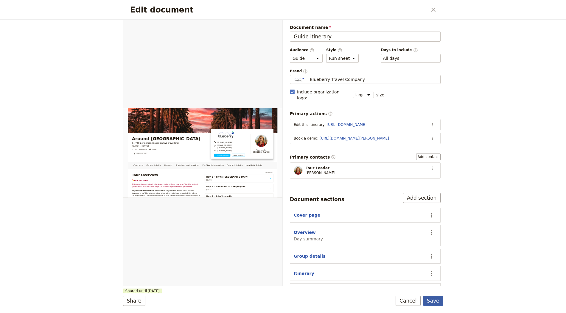
click at [436, 301] on button "Save" at bounding box center [433, 301] width 20 height 10
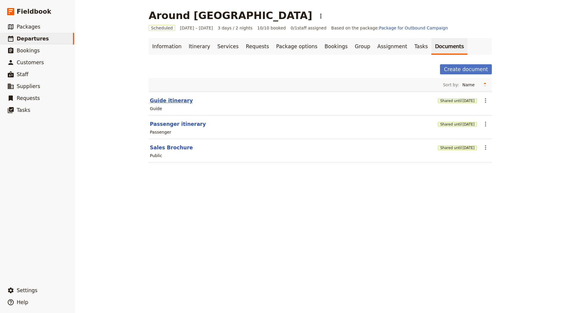
click at [175, 98] on button "Guide itinerary" at bounding box center [171, 100] width 43 height 7
select select "STAFF"
select select "RUN_SHEET"
select select "LARGE"
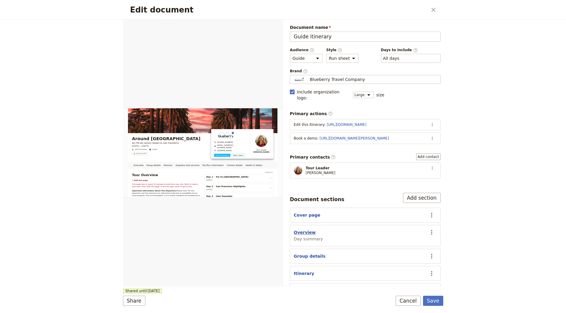
click at [312, 230] on button "Overview" at bounding box center [305, 233] width 22 height 6
select select "DAY_SUMMARY"
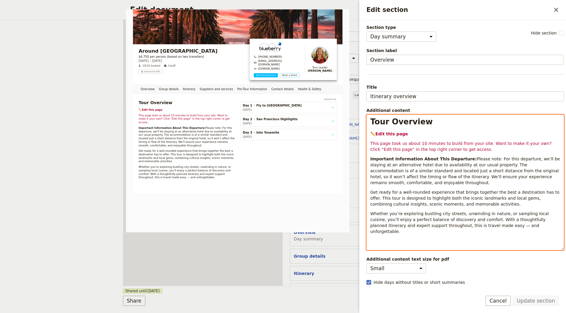
click at [408, 129] on div "Tour Overview ✏️ Edit this page This page took us about 10 minutes to build fro…" at bounding box center [464, 182] width 197 height 135
click at [407, 132] on p "✏️ Edit this page" at bounding box center [465, 134] width 190 height 6
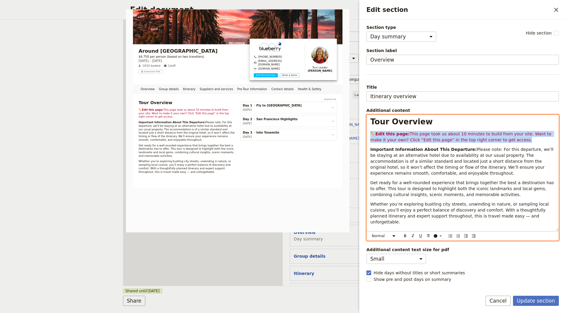
drag, startPoint x: 523, startPoint y: 139, endPoint x: 366, endPoint y: 132, distance: 157.3
click at [366, 132] on div "Tour Overview ✏️ Edit this page: This page took us about 10 minutes to build fr…" at bounding box center [462, 178] width 192 height 126
copy p "✏️ Edit this page: This page took us about 10 minutes to build from your site. …"
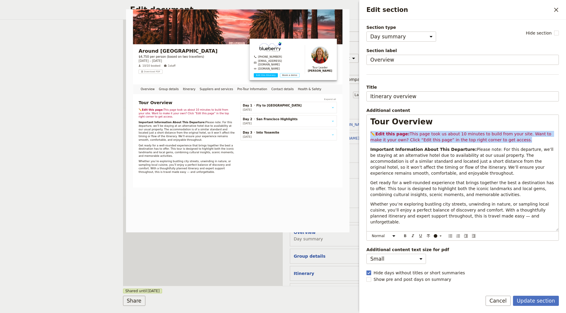
click at [533, 308] on div "Update section Cancel" at bounding box center [462, 304] width 207 height 17
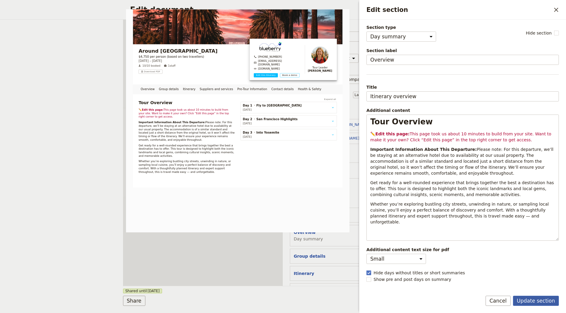
click at [531, 303] on button "Update section" at bounding box center [536, 301] width 46 height 10
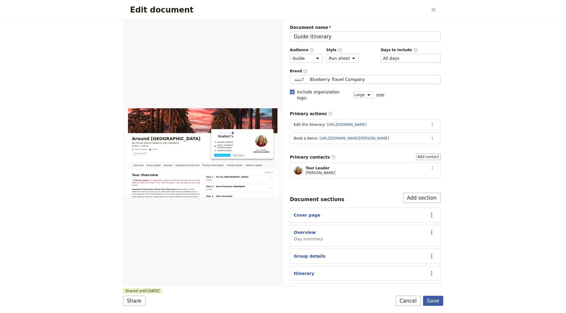
click at [435, 302] on button "Save" at bounding box center [433, 301] width 20 height 10
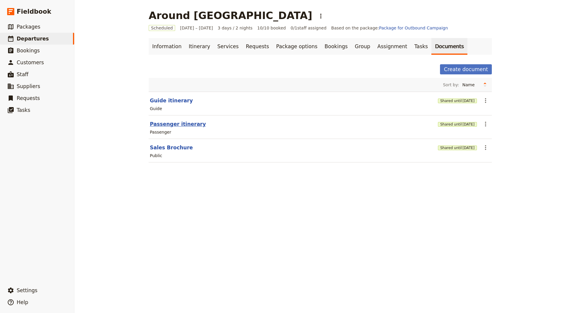
click at [165, 124] on button "Passenger itinerary" at bounding box center [178, 124] width 56 height 7
select select "PASSENGER"
select select "RUN_SHEET"
select select "LARGE"
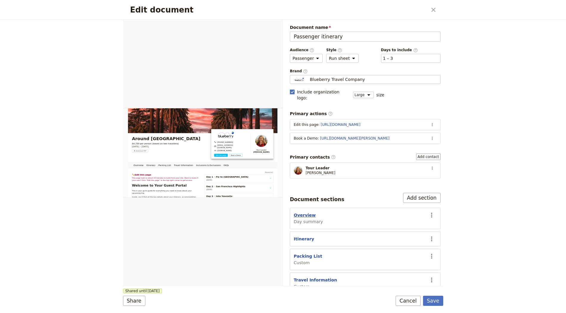
click at [305, 212] on button "Overview" at bounding box center [305, 215] width 22 height 6
select select "DAY_SUMMARY"
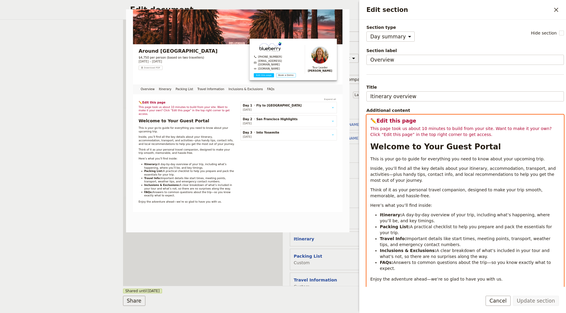
click at [469, 130] on p "This page took us about 10 minutes to build from your site. Want to make it you…" at bounding box center [465, 132] width 190 height 12
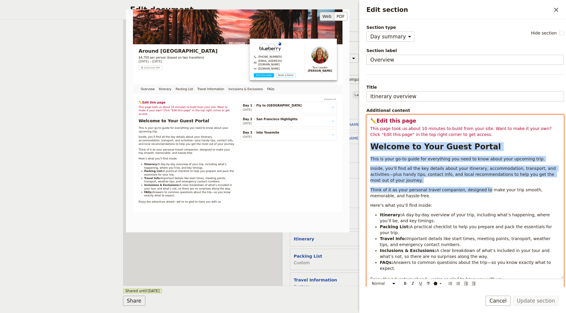
drag, startPoint x: 414, startPoint y: 120, endPoint x: 333, endPoint y: 115, distance: 80.9
click at [366, 115] on div "Section type Cover page Day summary Itinerary Custom Hide section Section label…" at bounding box center [464, 155] width 197 height 262
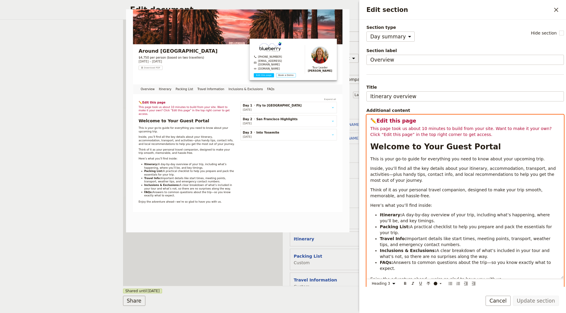
click at [394, 123] on h3 "✏️ Edit this page" at bounding box center [465, 120] width 190 height 7
click at [466, 129] on span "This page took us about 10 minutes to build from your site. Want to make it you…" at bounding box center [461, 131] width 182 height 11
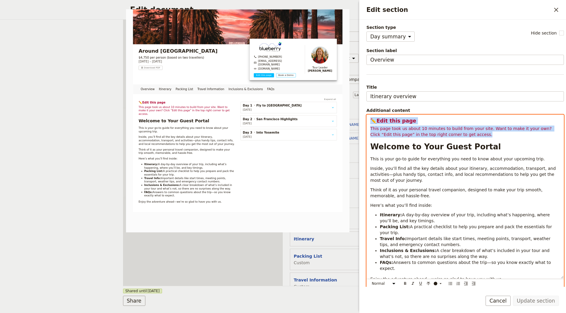
drag, startPoint x: 468, startPoint y: 133, endPoint x: 368, endPoint y: 116, distance: 101.3
click at [368, 116] on div "✏️ Edit this page This page took us about 10 minutes to build from your site. W…" at bounding box center [464, 197] width 197 height 164
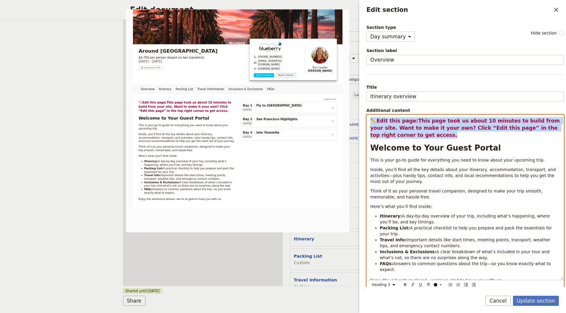
drag, startPoint x: 408, startPoint y: 132, endPoint x: 353, endPoint y: 113, distance: 58.6
click at [353, 113] on body "Fieldbook ​ ​ Fieldbook ​ ​ Packages ​ Departures ​ Bookings ​ Customers ​ Staf…" at bounding box center [283, 156] width 566 height 313
click at [387, 282] on select "Normal Small text Heading 1 Heading 2 Heading 3" at bounding box center [384, 285] width 29 height 7
click at [370, 282] on select "Normal Small text Heading 1 Heading 2 Heading 3" at bounding box center [384, 285] width 29 height 7
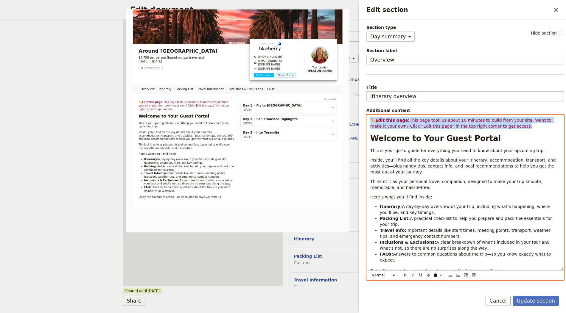
click at [396, 126] on span "This page took us about 10 minutes to build from your site. Want to make it you…" at bounding box center [461, 123] width 182 height 11
drag, startPoint x: 510, startPoint y: 124, endPoint x: 353, endPoint y: 115, distance: 156.9
click at [353, 115] on body "Fieldbook ​ ​ Fieldbook ​ ​ Packages ​ Departures ​ Bookings ​ Customers ​ Staf…" at bounding box center [283, 156] width 566 height 313
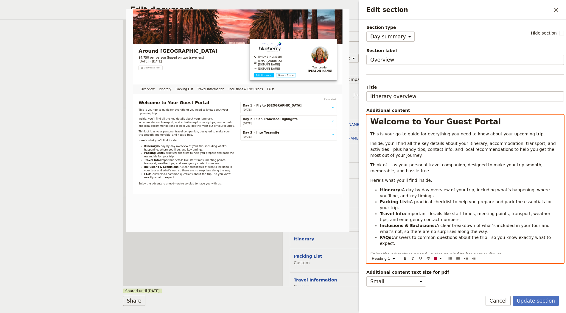
select select "paragraph"
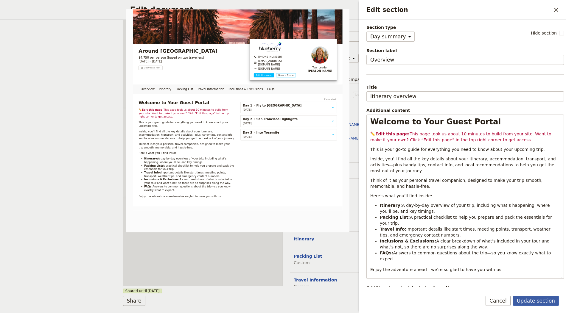
click at [530, 304] on button "Update section" at bounding box center [536, 301] width 46 height 10
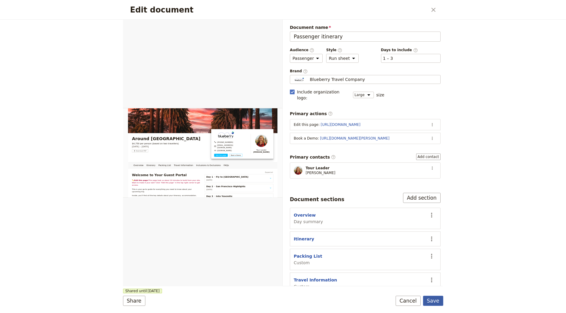
click at [428, 301] on button "Save" at bounding box center [433, 301] width 20 height 10
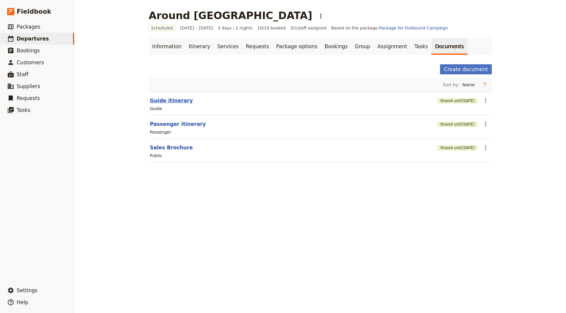
click at [153, 99] on button "Guide itinerary" at bounding box center [171, 100] width 43 height 7
select select "STAFF"
select select "RUN_SHEET"
select select "LARGE"
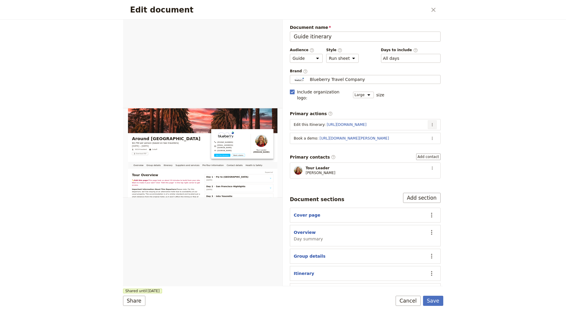
click at [430, 122] on icon "Actions" at bounding box center [432, 124] width 5 height 5
click at [404, 132] on span "Edit action" at bounding box center [403, 130] width 48 height 6
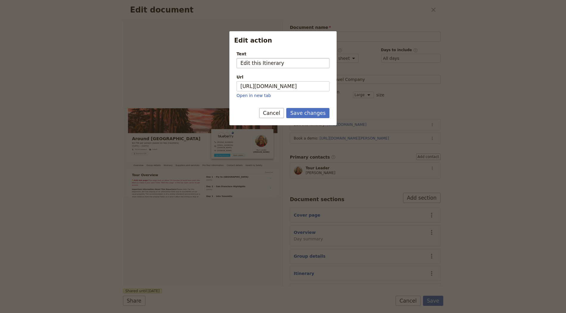
click at [270, 64] on input "Edit this Itinerary" at bounding box center [282, 63] width 93 height 10
type input "Edit this webpage"
click at [286, 108] on button "Save changes" at bounding box center [307, 113] width 43 height 10
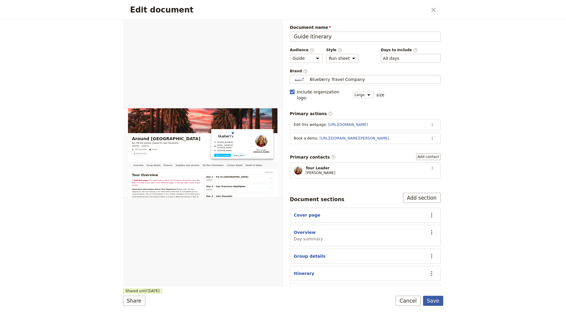
click at [438, 303] on button "Save" at bounding box center [433, 301] width 20 height 10
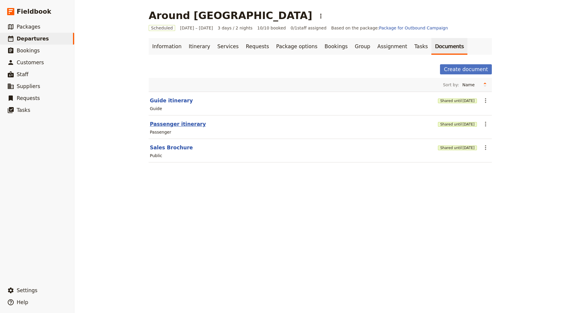
click at [180, 121] on button "Passenger itinerary" at bounding box center [178, 124] width 56 height 7
select select "PASSENGER"
select select "RUN_SHEET"
select select "LARGE"
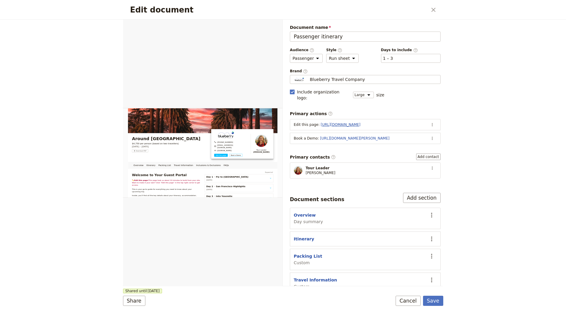
click at [360, 123] on link "[URL][DOMAIN_NAME]" at bounding box center [341, 125] width 40 height 4
click at [301, 208] on section "Overview Day summary ​" at bounding box center [365, 218] width 151 height 21
click at [302, 212] on button "Overview" at bounding box center [305, 215] width 22 height 6
select select "DAY_SUMMARY"
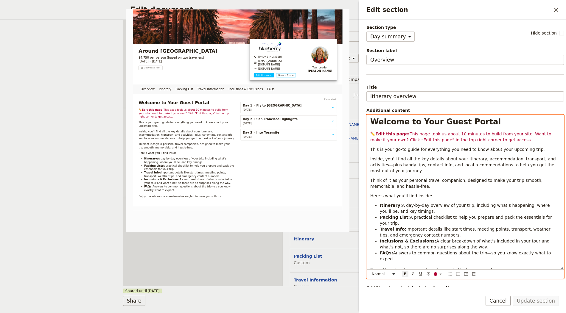
click at [394, 133] on strong "Edit this page:" at bounding box center [392, 134] width 34 height 5
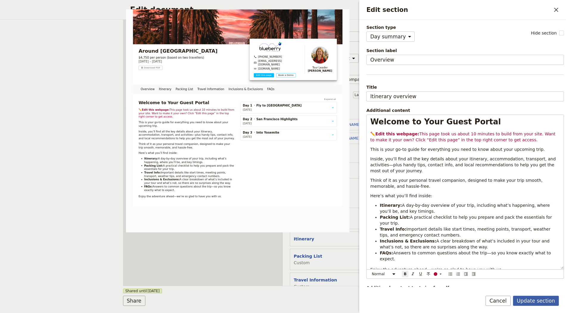
click at [531, 302] on button "Update section" at bounding box center [536, 301] width 46 height 10
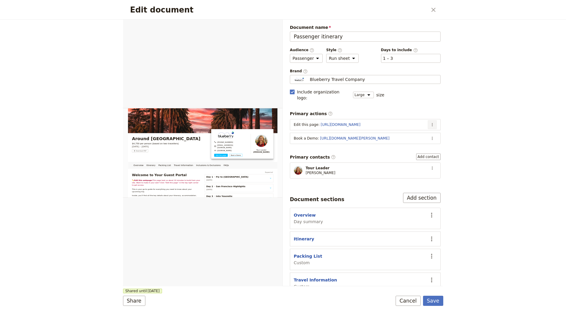
click at [430, 122] on icon "Actions" at bounding box center [432, 124] width 5 height 5
click at [417, 126] on button "Edit action" at bounding box center [403, 129] width 55 height 8
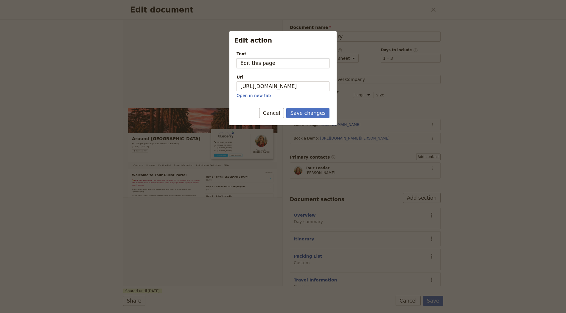
click at [260, 64] on input "Edit this page" at bounding box center [282, 63] width 93 height 10
type input "Edit this webpage"
click at [311, 108] on button "Save changes" at bounding box center [307, 113] width 43 height 10
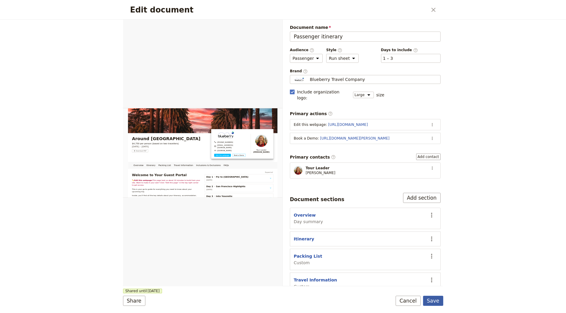
click at [436, 302] on button "Save" at bounding box center [433, 301] width 20 height 10
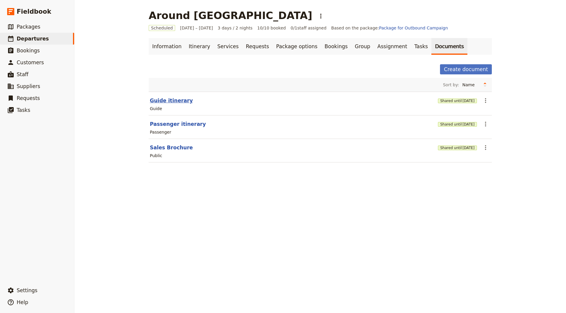
click at [163, 97] on button "Guide itinerary" at bounding box center [171, 100] width 43 height 7
select select "STAFF"
select select "RUN_SHEET"
select select "LARGE"
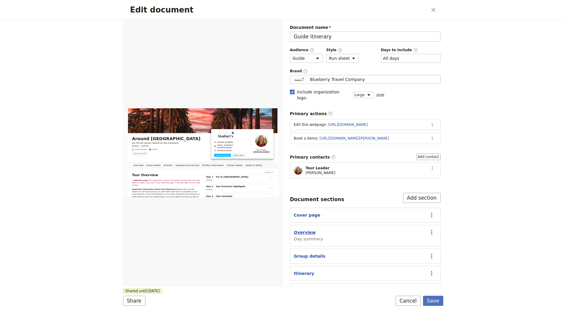
click at [311, 230] on button "Overview" at bounding box center [305, 233] width 22 height 6
select select "DAY_SUMMARY"
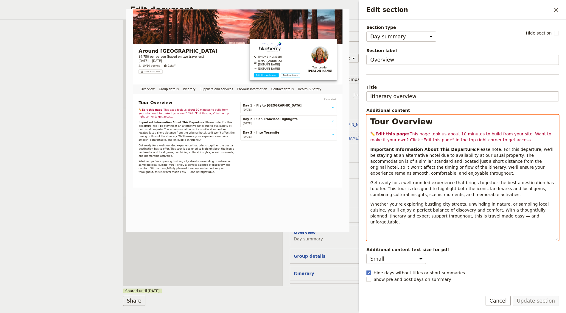
click at [394, 133] on strong "Edit this page:" at bounding box center [392, 134] width 34 height 5
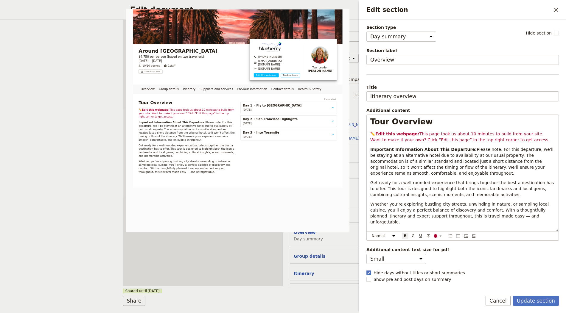
click at [548, 307] on div "Update section Cancel" at bounding box center [462, 304] width 207 height 17
click at [546, 305] on button "Update section" at bounding box center [536, 301] width 46 height 10
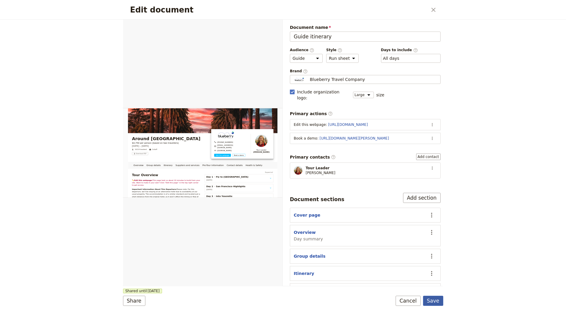
click at [426, 299] on button "Save" at bounding box center [433, 301] width 20 height 10
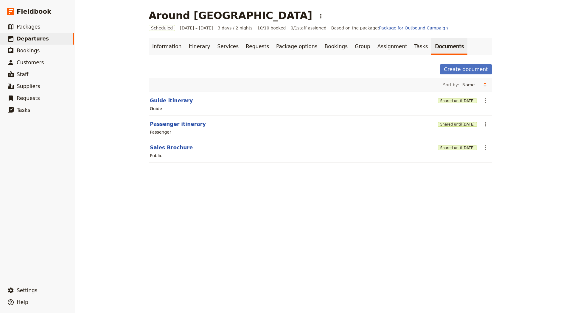
click at [163, 145] on button "Sales Brochure" at bounding box center [171, 147] width 43 height 7
select select "DEFAULT"
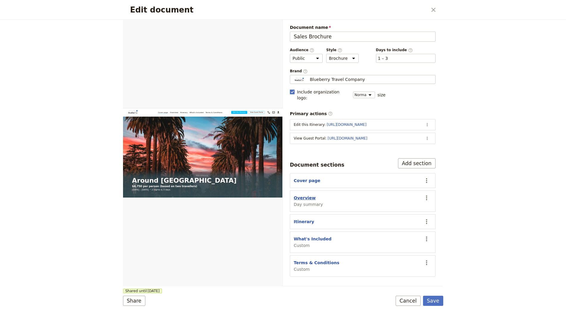
click at [301, 195] on button "Overview" at bounding box center [305, 198] width 22 height 6
select select "DAY_SUMMARY"
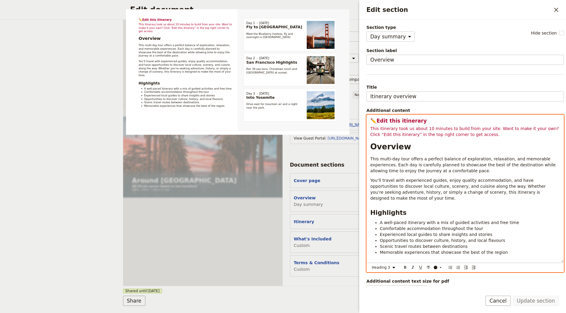
drag, startPoint x: 424, startPoint y: 118, endPoint x: 354, endPoint y: 115, distance: 70.0
click at [354, 115] on body "Fieldbook ​ ​ Fieldbook ​ ​ Packages ​ Departures ​ Bookings ​ Customers ​ Staf…" at bounding box center [283, 156] width 566 height 313
click at [385, 266] on select "Normal Small text Heading 1 Heading 2 Heading 3" at bounding box center [384, 267] width 29 height 7
click at [370, 266] on select "Normal Small text Heading 1 Heading 2 Heading 3" at bounding box center [384, 267] width 29 height 7
select select "h2"
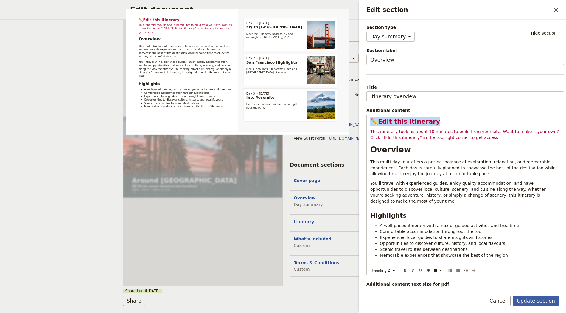
click at [536, 299] on button "Update section" at bounding box center [536, 301] width 46 height 10
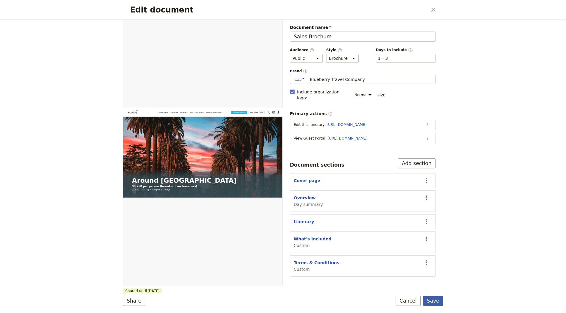
click at [436, 302] on button "Save" at bounding box center [433, 301] width 20 height 10
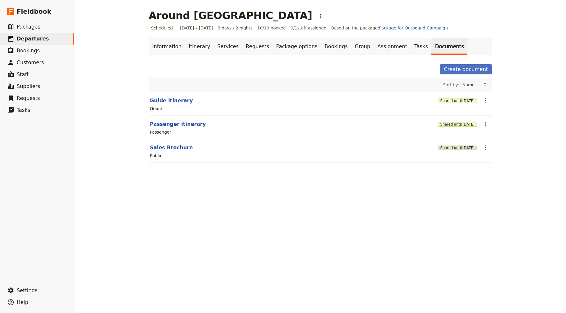
click at [444, 146] on button "Shared until 3 Nov 2025" at bounding box center [457, 148] width 39 height 5
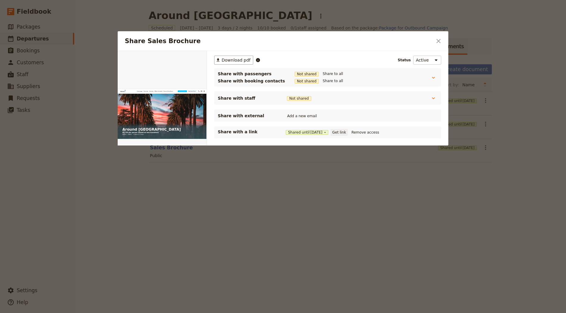
click at [337, 133] on button "Get link" at bounding box center [338, 132] width 17 height 7
click at [340, 132] on button "Get link" at bounding box center [338, 132] width 17 height 7
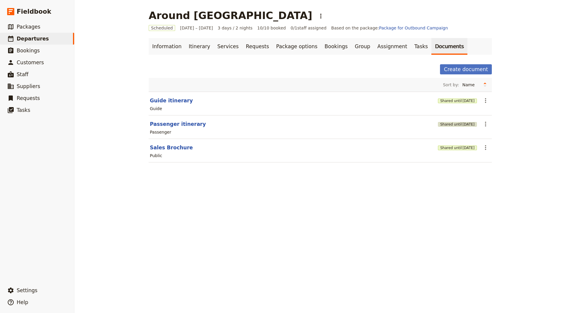
click at [444, 124] on button "Shared until [DATE]" at bounding box center [457, 124] width 39 height 5
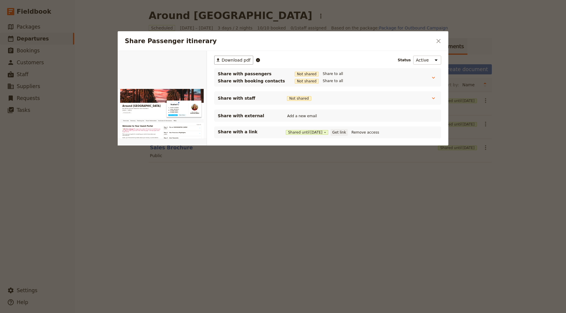
click at [342, 135] on button "Get link" at bounding box center [338, 132] width 17 height 7
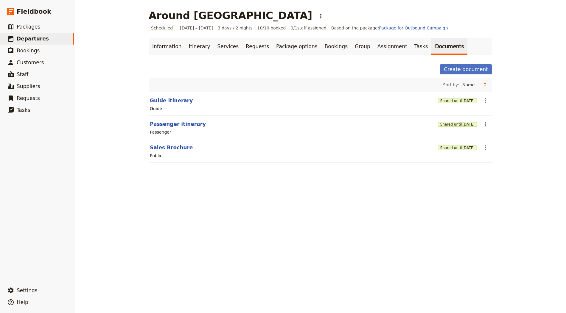
click at [443, 103] on div "Shared until 4 Nov 2025" at bounding box center [457, 101] width 39 height 6
click at [446, 99] on button "Shared until 4 Nov 2025" at bounding box center [457, 101] width 39 height 5
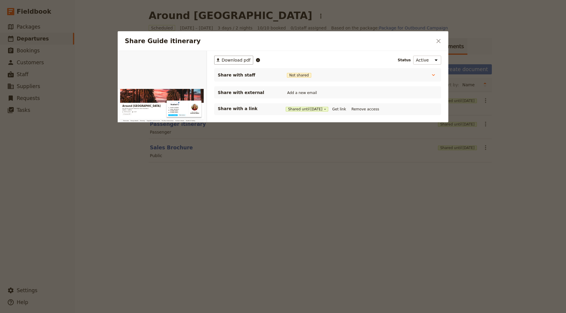
drag, startPoint x: 346, startPoint y: 108, endPoint x: 372, endPoint y: 102, distance: 27.4
click at [346, 108] on button "Get link" at bounding box center [338, 109] width 17 height 7
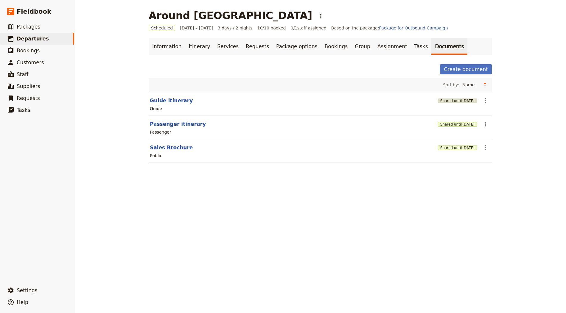
click at [462, 100] on span "[DATE]" at bounding box center [468, 101] width 12 height 5
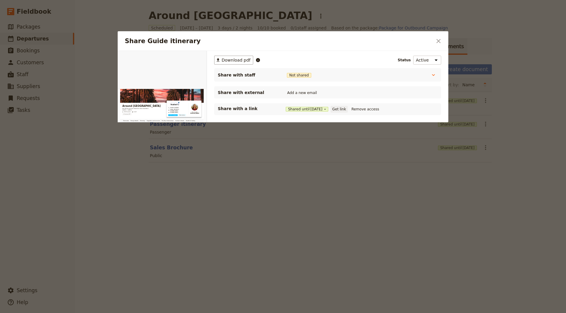
click at [343, 107] on button "Get link" at bounding box center [338, 109] width 17 height 7
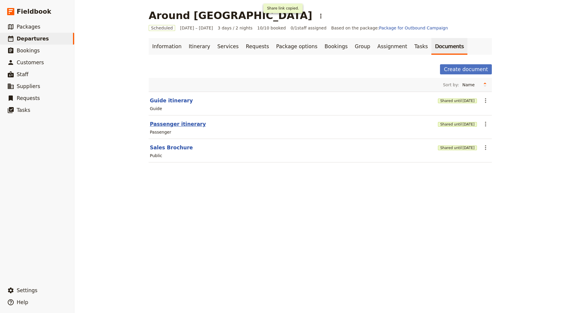
click at [176, 121] on button "Passenger itinerary" at bounding box center [178, 124] width 56 height 7
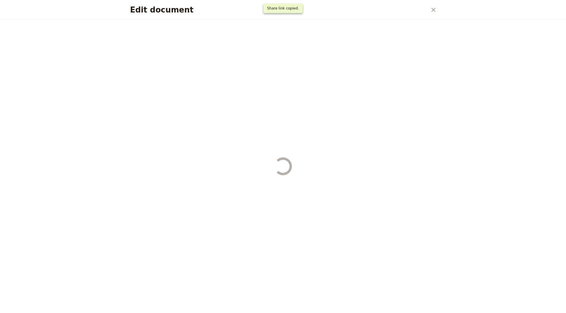
select select "PASSENGER"
select select "RUN_SHEET"
select select "LARGE"
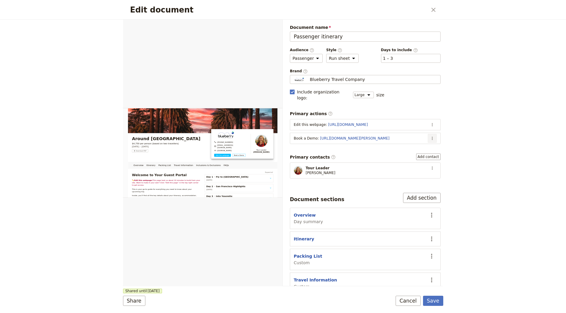
click at [430, 136] on icon "Actions" at bounding box center [432, 138] width 5 height 5
click at [409, 142] on span "Edit action" at bounding box center [403, 143] width 48 height 6
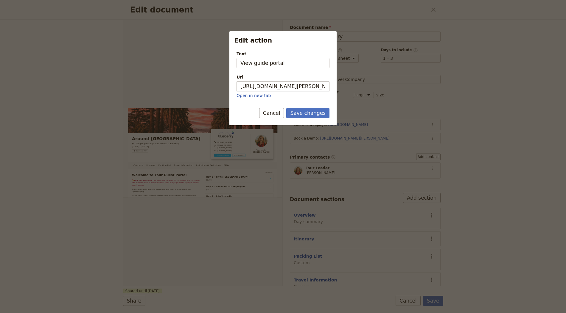
type input "View guide portal"
click at [289, 89] on input "[URL][DOMAIN_NAME][PERSON_NAME]" at bounding box center [282, 86] width 93 height 10
paste input "trips.fieldbook.com/d/AoQ76TeLvE-FcI8A4m3hN"
type input "https://trips.fieldbook.com/d/AoQ76TeLvE-FcI8A4m3hN"
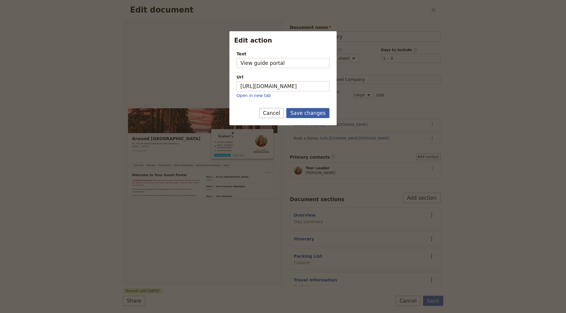
click at [304, 108] on button "Save changes" at bounding box center [307, 113] width 43 height 10
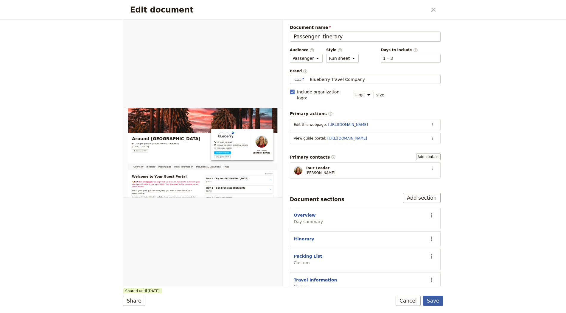
click at [432, 302] on button "Save" at bounding box center [433, 301] width 20 height 10
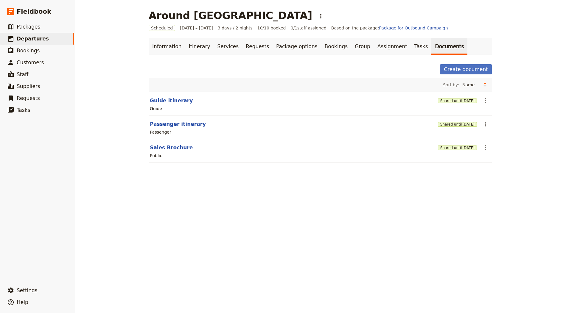
click at [174, 146] on button "Sales Brochure" at bounding box center [171, 147] width 43 height 7
select select "DEFAULT"
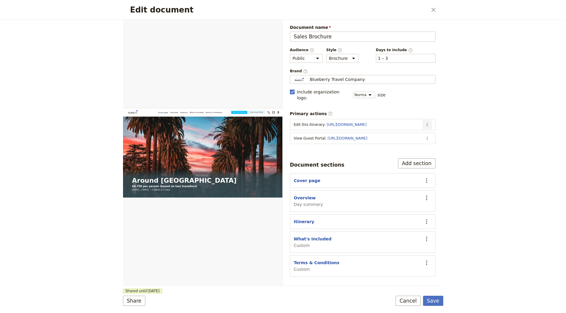
click at [423, 120] on button "​" at bounding box center [426, 124] width 9 height 9
click at [420, 125] on ul "Edit action Remove action Move down" at bounding box center [403, 138] width 56 height 29
click at [416, 129] on span "Edit action" at bounding box center [403, 130] width 48 height 6
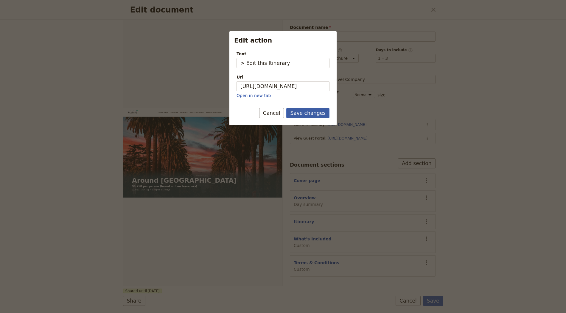
type input "> Edit this Itinerary"
click at [312, 116] on button "Save changes" at bounding box center [307, 113] width 43 height 10
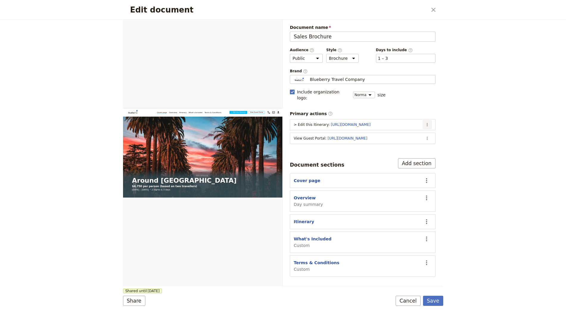
click at [424, 120] on button "​" at bounding box center [426, 124] width 9 height 9
click at [381, 130] on span "Edit action" at bounding box center [390, 130] width 22 height 6
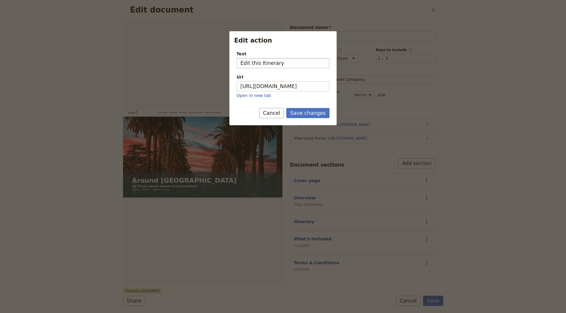
click at [241, 62] on input "Edit this Itinerary" at bounding box center [282, 63] width 93 height 10
type input "✏️ Edit this Itinerary"
click at [306, 116] on button "Save changes" at bounding box center [307, 113] width 43 height 10
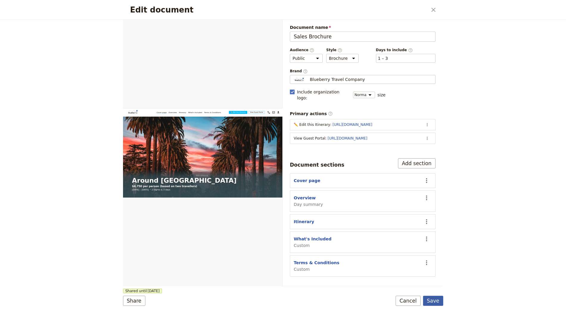
click at [429, 299] on button "Save" at bounding box center [433, 301] width 20 height 10
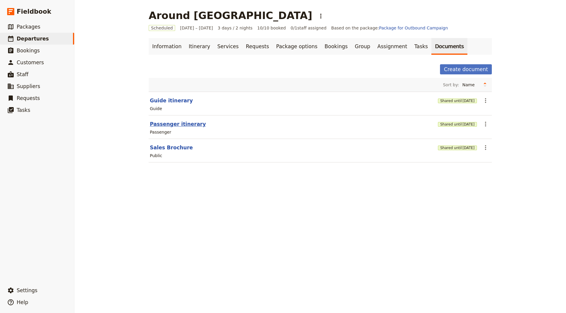
click at [190, 124] on button "Passenger itinerary" at bounding box center [178, 124] width 56 height 7
select select "PASSENGER"
select select "RUN_SHEET"
select select "LARGE"
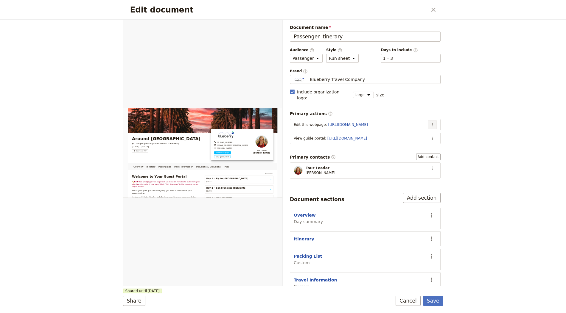
click at [430, 122] on icon "Actions" at bounding box center [432, 124] width 5 height 5
click at [413, 129] on span "Edit action" at bounding box center [403, 130] width 48 height 6
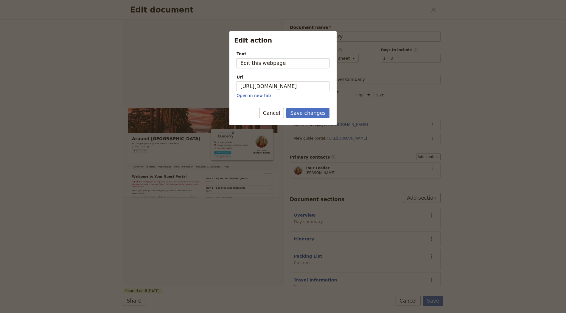
click at [240, 63] on input "Edit this webpage" at bounding box center [282, 63] width 93 height 10
click at [246, 62] on input "✏️ Edit this ItineraryEdit this webpage" at bounding box center [282, 63] width 93 height 10
type input "✏️ Edit this webpage"
click at [322, 114] on button "Save changes" at bounding box center [307, 113] width 43 height 10
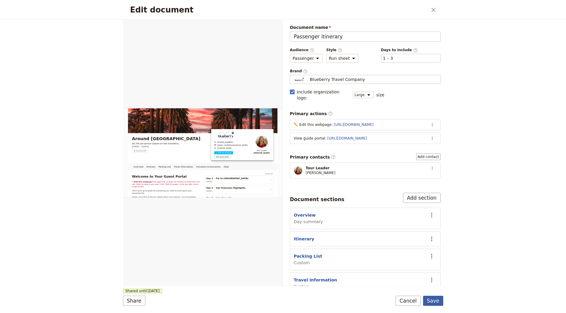
click at [430, 301] on button "Save" at bounding box center [433, 301] width 20 height 10
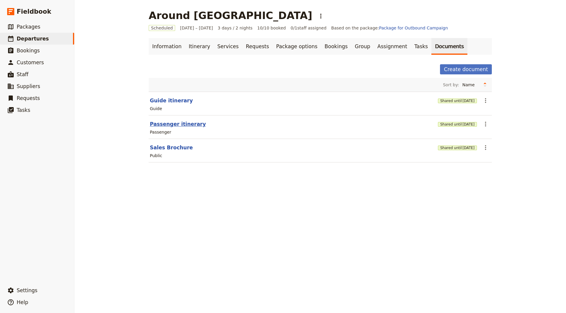
click at [165, 124] on button "Passenger itinerary" at bounding box center [178, 124] width 56 height 7
select select "PASSENGER"
select select "RUN_SHEET"
select select "LARGE"
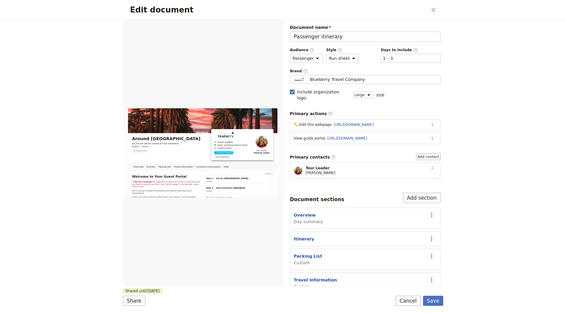
click at [430, 122] on icon "Actions" at bounding box center [432, 124] width 5 height 5
click at [391, 130] on span "Edit action" at bounding box center [390, 130] width 22 height 6
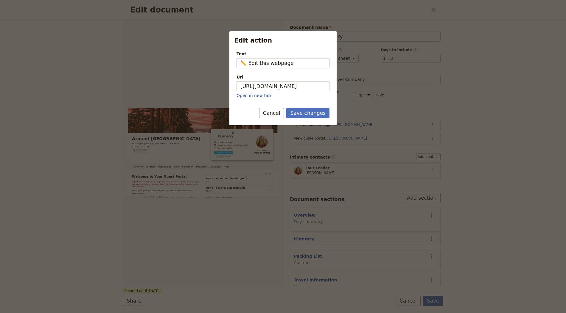
click at [271, 63] on input "✏️ Edit this webpage" at bounding box center [282, 63] width 93 height 10
click at [272, 63] on input "✏️ Edit this webpage" at bounding box center [282, 63] width 93 height 10
type input "✏️ Edit this page"
click at [320, 111] on button "Save changes" at bounding box center [307, 113] width 43 height 10
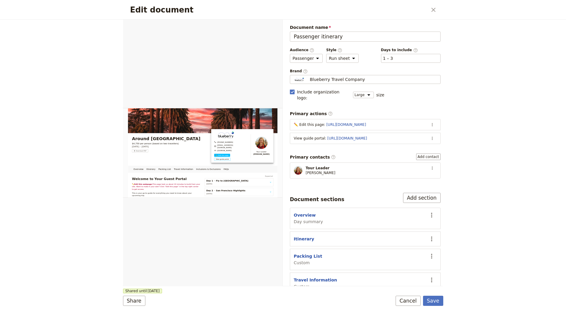
click at [433, 307] on form "Overview Itinerary Packing List Travel Information Inclusions & Exclusions FAQs…" at bounding box center [283, 167] width 320 height 294
click at [434, 302] on button "Save" at bounding box center [433, 301] width 20 height 10
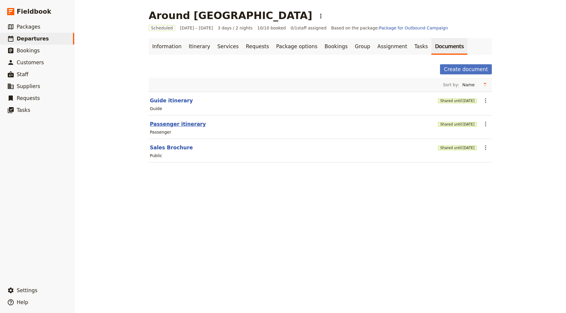
click at [169, 124] on button "Passenger itinerary" at bounding box center [178, 124] width 56 height 7
select select "PASSENGER"
select select "RUN_SHEET"
select select "LARGE"
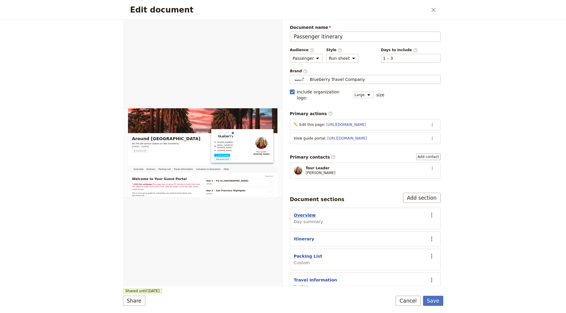
click at [301, 212] on button "Overview" at bounding box center [305, 215] width 22 height 6
select select "DAY_SUMMARY"
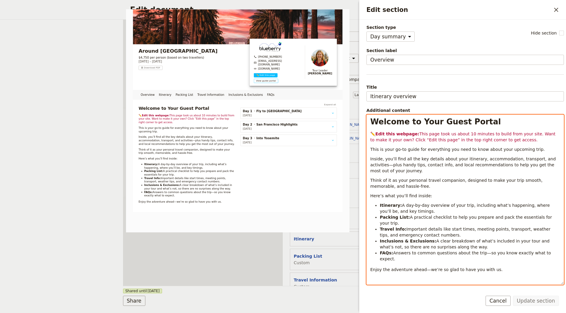
click at [401, 134] on strong "Edit this webpage:" at bounding box center [397, 134] width 44 height 5
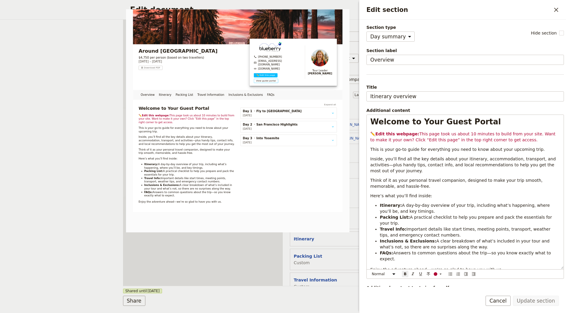
click at [558, 1] on div "Edit section ​" at bounding box center [462, 10] width 207 height 20
click at [555, 7] on icon "Close drawer" at bounding box center [555, 9] width 7 height 7
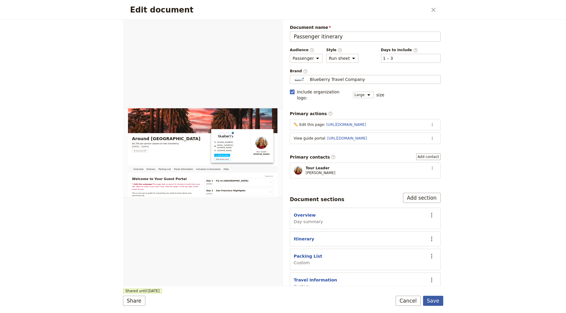
click at [431, 298] on button "Save" at bounding box center [433, 301] width 20 height 10
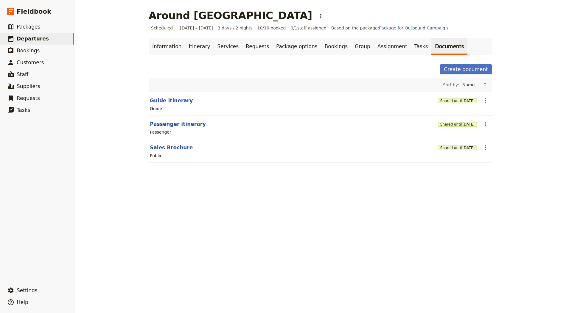
click at [171, 102] on button "Guide itinerary" at bounding box center [171, 100] width 43 height 7
select select "STAFF"
select select "RUN_SHEET"
select select "LARGE"
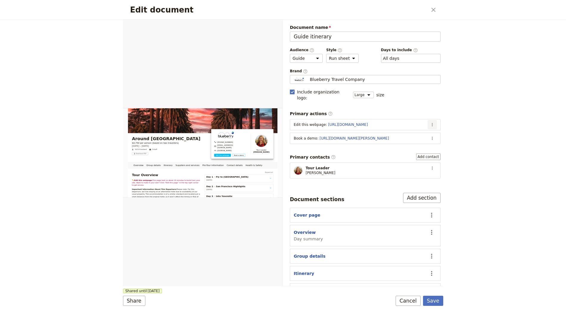
click at [429, 120] on button "​" at bounding box center [431, 124] width 9 height 9
click at [420, 127] on span "Edit action" at bounding box center [403, 130] width 48 height 6
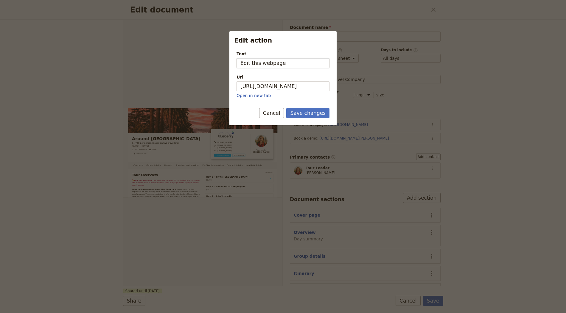
click at [240, 63] on input "Edit this webpage" at bounding box center [282, 63] width 93 height 10
click at [277, 63] on input "✏️ Edit this webpage" at bounding box center [282, 63] width 93 height 10
click at [250, 63] on input "✏️ Edit this webpage" at bounding box center [282, 63] width 93 height 10
click at [275, 62] on input "✏️ Edit this webpage" at bounding box center [282, 63] width 93 height 10
type input "✏️ Edit this page"
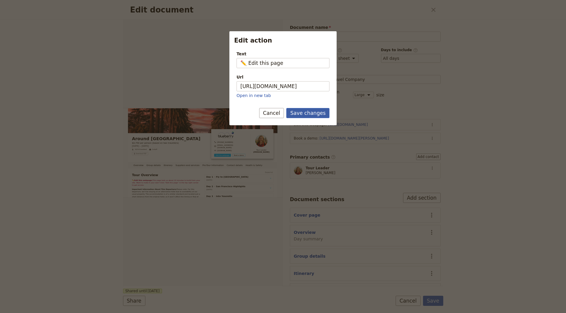
click at [313, 109] on button "Save changes" at bounding box center [307, 113] width 43 height 10
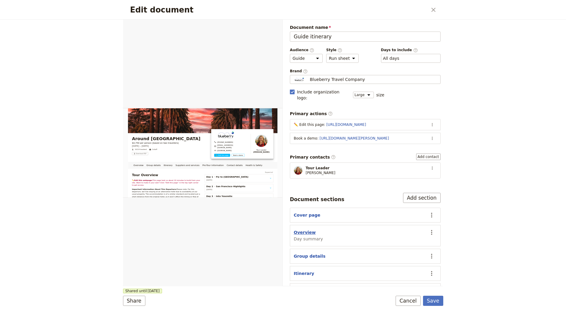
click at [303, 230] on button "Overview" at bounding box center [305, 233] width 22 height 6
select select "DAY_SUMMARY"
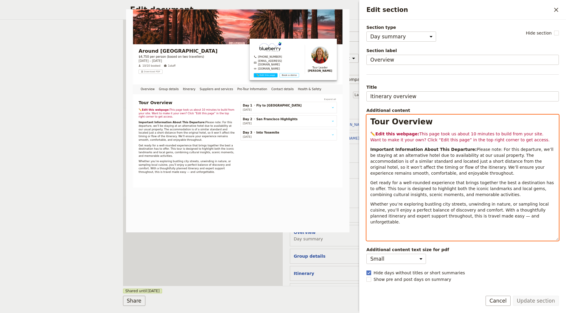
click at [402, 133] on strong "Edit this webpage:" at bounding box center [397, 134] width 44 height 5
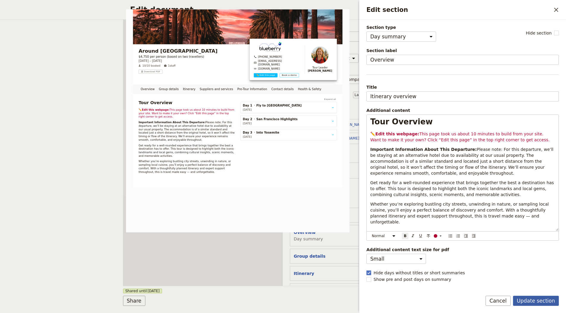
click at [547, 304] on button "Update section" at bounding box center [536, 301] width 46 height 10
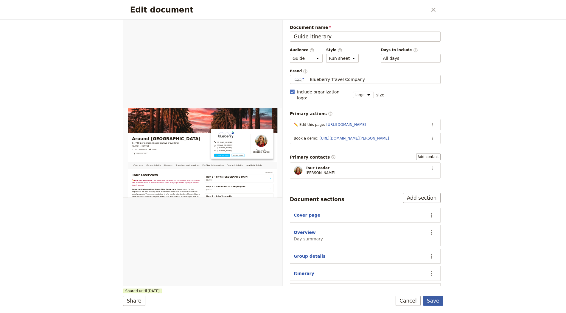
click at [433, 298] on button "Save" at bounding box center [433, 301] width 20 height 10
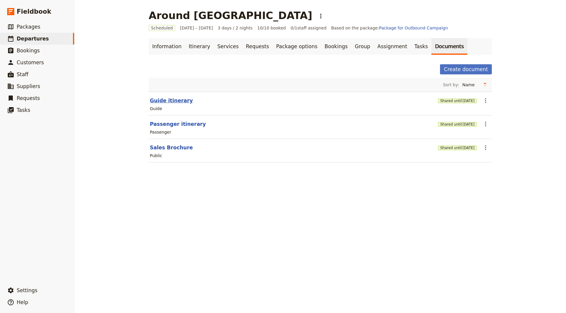
click at [166, 101] on button "Guide itinerary" at bounding box center [171, 100] width 43 height 7
select select "STAFF"
select select "RUN_SHEET"
select select "LARGE"
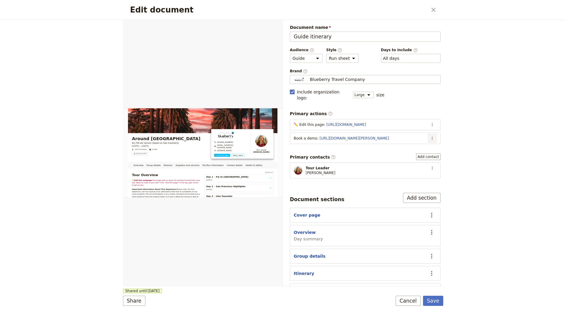
click at [431, 137] on icon "Actions" at bounding box center [431, 138] width 1 height 3
click at [406, 144] on span "Edit action" at bounding box center [403, 143] width 48 height 6
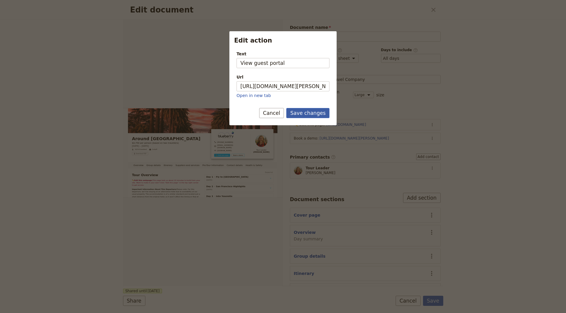
type input "View guest portal"
click at [312, 111] on button "Save changes" at bounding box center [307, 113] width 43 height 10
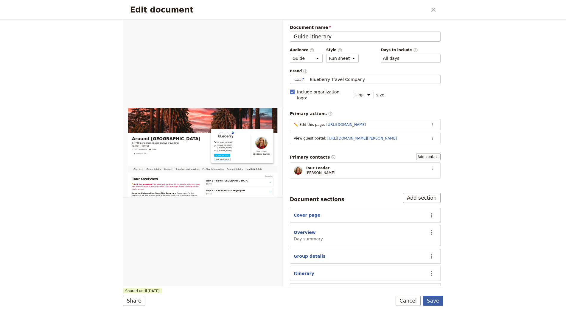
click at [434, 304] on button "Save" at bounding box center [433, 301] width 20 height 10
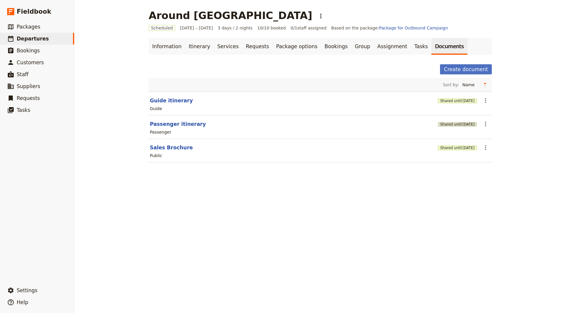
click at [462, 122] on span "[DATE]" at bounding box center [468, 124] width 12 height 5
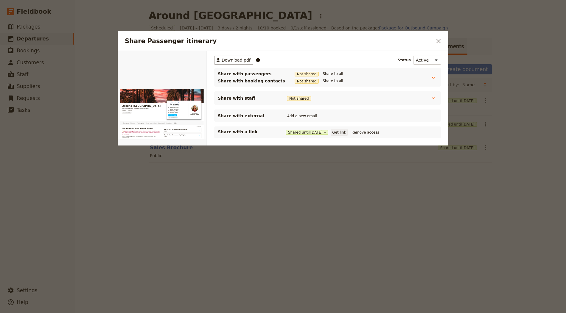
click at [346, 133] on button "Get link" at bounding box center [338, 132] width 17 height 7
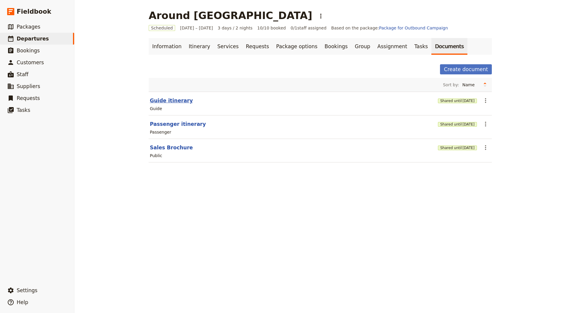
click at [172, 102] on button "Guide itinerary" at bounding box center [171, 100] width 43 height 7
select select "STAFF"
select select "RUN_SHEET"
select select "LARGE"
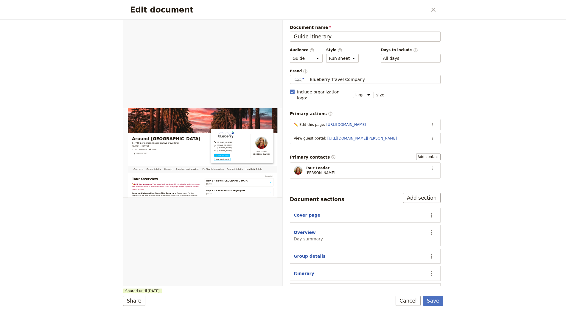
drag, startPoint x: 426, startPoint y: 126, endPoint x: 423, endPoint y: 135, distance: 9.0
click at [427, 134] on button "​" at bounding box center [431, 138] width 9 height 9
click at [419, 139] on button "Edit action" at bounding box center [403, 143] width 55 height 8
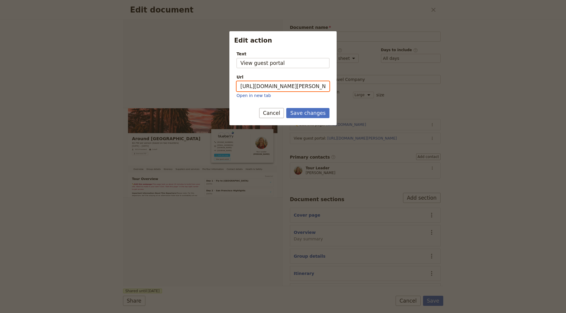
click at [296, 86] on input "[URL][DOMAIN_NAME][PERSON_NAME]" at bounding box center [282, 86] width 93 height 10
paste input "[DOMAIN_NAME][URL]"
type input "[URL][DOMAIN_NAME]"
click at [322, 111] on button "Save changes" at bounding box center [307, 113] width 43 height 10
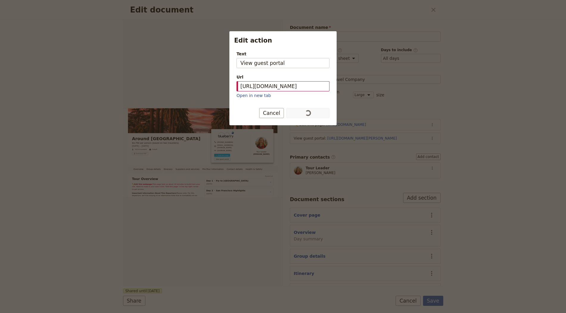
scroll to position [0, 0]
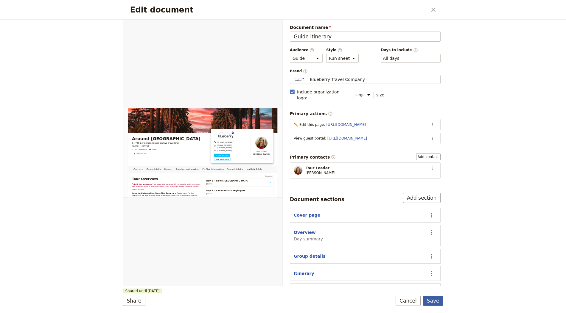
click at [436, 304] on button "Save" at bounding box center [433, 301] width 20 height 10
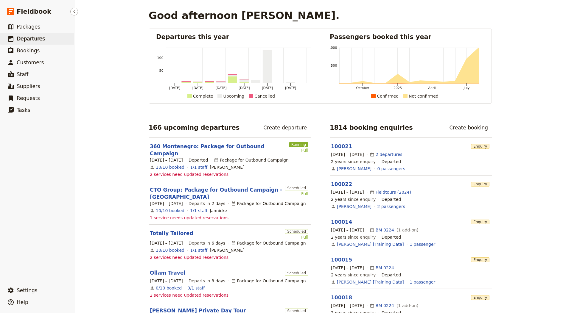
click at [21, 40] on span "Departures" at bounding box center [31, 39] width 28 height 6
select select "CREATED_AT"
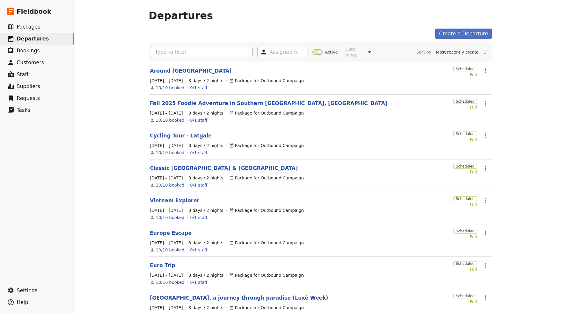
click at [150, 68] on link "Around [GEOGRAPHIC_DATA]" at bounding box center [191, 70] width 82 height 7
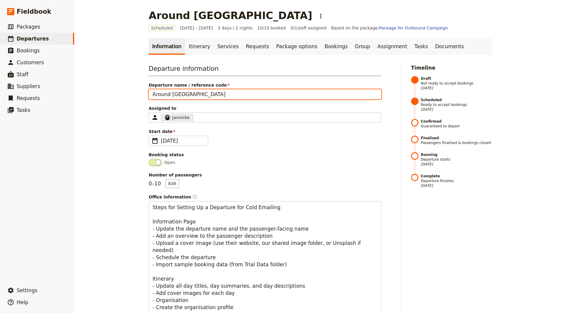
click at [206, 94] on input "Around [GEOGRAPHIC_DATA]" at bounding box center [265, 94] width 233 height 10
type input "Around [GEOGRAPHIC_DATA] [B]"
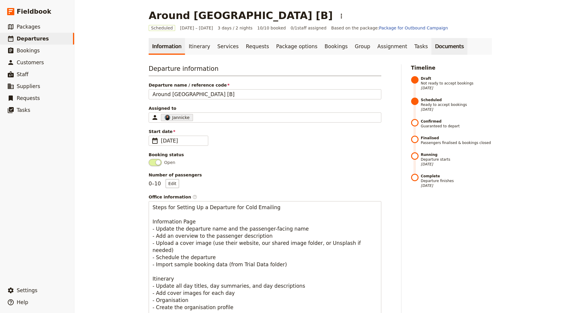
click at [431, 45] on link "Documents" at bounding box center [449, 46] width 36 height 17
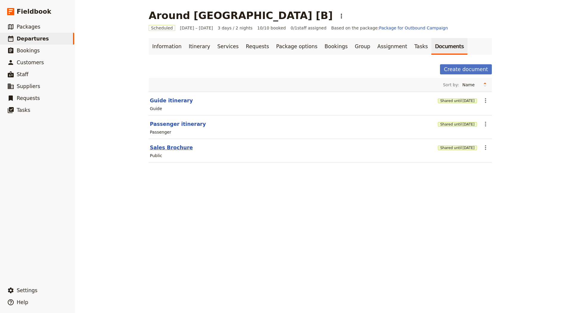
click at [174, 144] on button "Sales Brochure" at bounding box center [171, 147] width 43 height 7
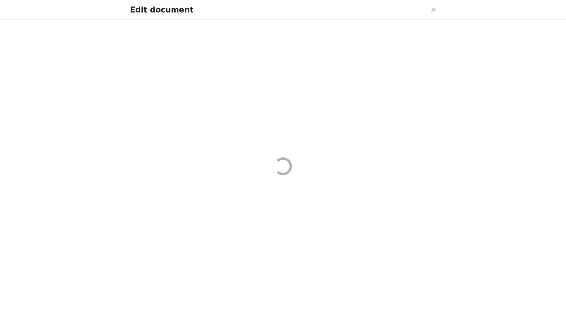
select select "DEFAULT"
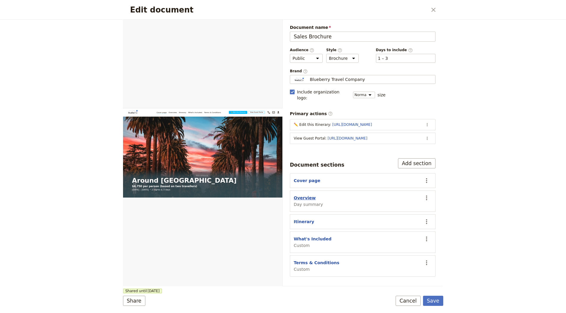
click at [299, 195] on button "Overview" at bounding box center [305, 198] width 22 height 6
select select "DAY_SUMMARY"
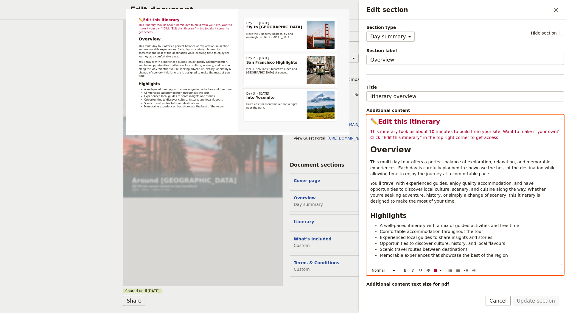
click at [484, 131] on span "This itinerary took us about 10 minutes to build from your site. Want to make i…" at bounding box center [465, 134] width 190 height 11
click at [484, 134] on p "This itinerary took us about 10 minutes to build from your site. Want to make i…" at bounding box center [465, 135] width 190 height 12
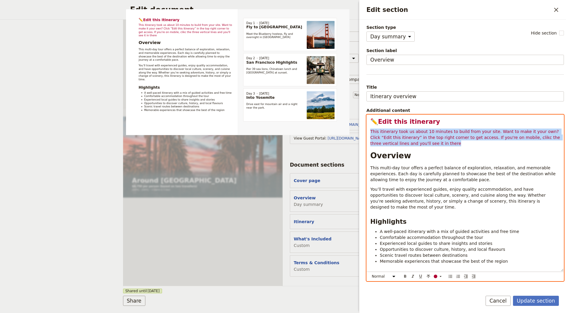
drag, startPoint x: 453, startPoint y: 144, endPoint x: 363, endPoint y: 131, distance: 91.5
click at [363, 131] on div "Section type Cover page Day summary Itinerary Custom Hide section Section label…" at bounding box center [462, 153] width 207 height 267
copy span "This itinerary took us about 10 minutes to build from your site. Want to make i…"
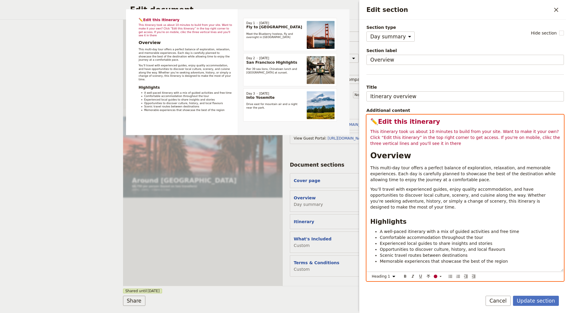
drag, startPoint x: 412, startPoint y: 147, endPoint x: 452, endPoint y: 142, distance: 40.3
click at [412, 147] on div "✏️ Edit this itinerary This itinerary took us about 10 minutes to build from yo…" at bounding box center [464, 193] width 197 height 157
select select "paragraph"
click at [464, 140] on p "This itinerary took us about 10 minutes to build from your site. Want to make i…" at bounding box center [465, 138] width 190 height 18
drag, startPoint x: 473, startPoint y: 140, endPoint x: 478, endPoint y: 136, distance: 6.4
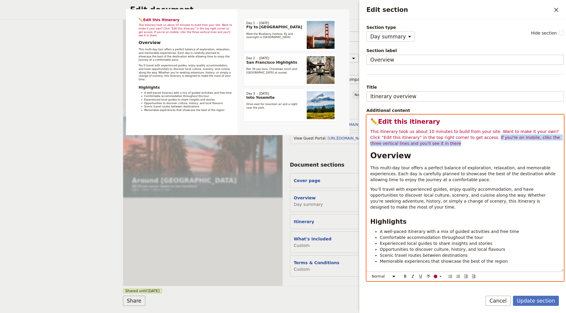
click at [478, 136] on p "This itinerary took us about 10 minutes to build from your site. Want to make i…" at bounding box center [465, 138] width 190 height 18
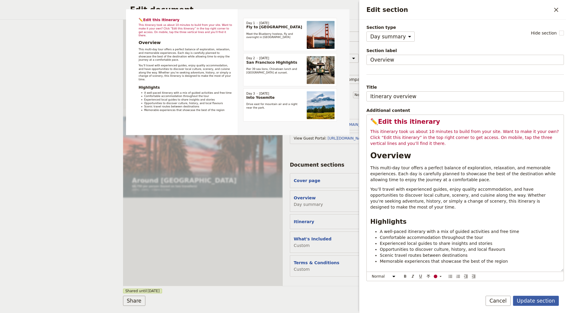
click at [531, 300] on button "Update section" at bounding box center [536, 301] width 46 height 10
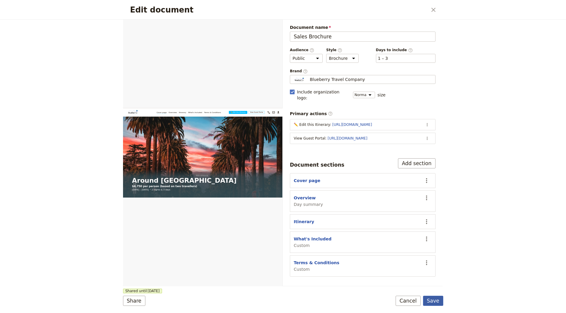
click at [432, 301] on button "Save" at bounding box center [433, 301] width 20 height 10
